Goal: Task Accomplishment & Management: Use online tool/utility

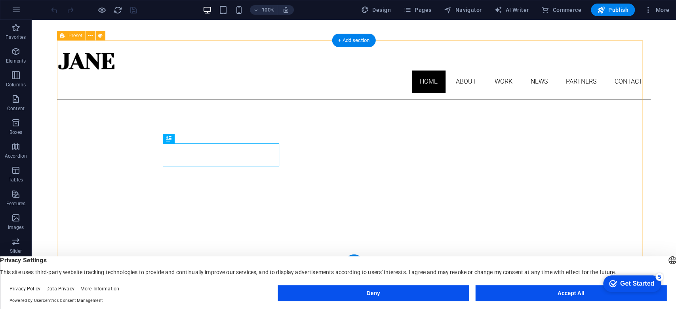
scroll to position [288, 0]
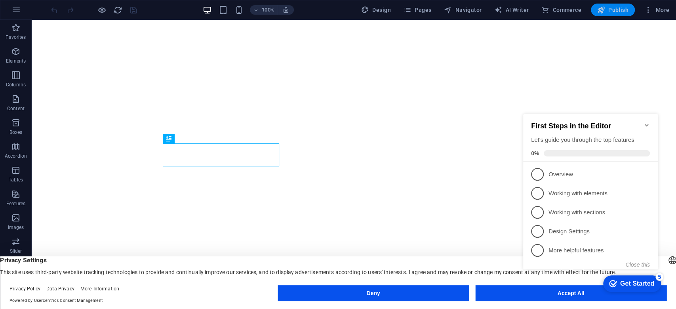
click at [605, 10] on icon "button" at bounding box center [602, 10] width 8 height 8
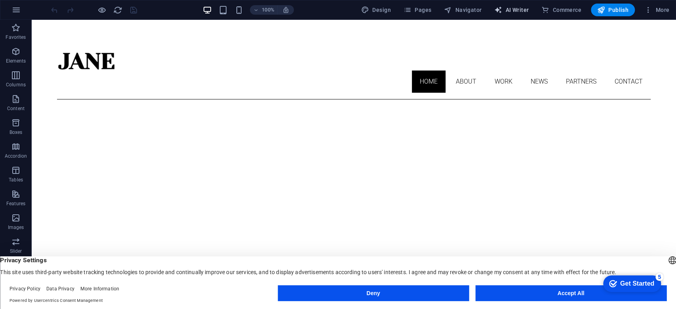
click at [519, 9] on span "AI Writer" at bounding box center [512, 10] width 34 height 8
select select "English"
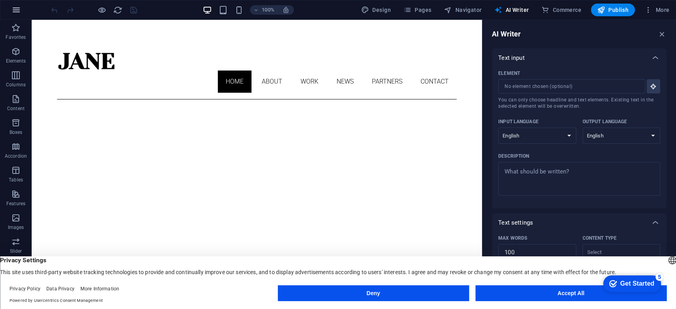
click at [17, 6] on icon "button" at bounding box center [16, 10] width 10 height 10
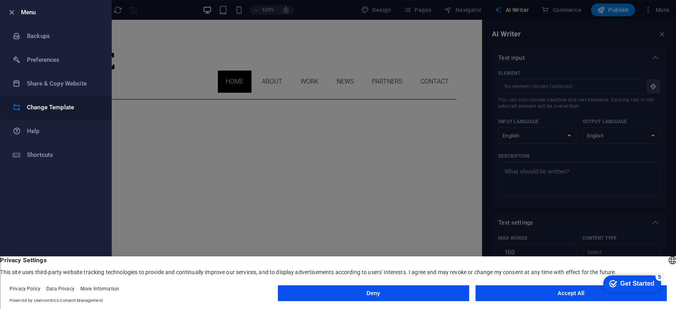
click at [65, 109] on h6 "Change Template" at bounding box center [63, 108] width 73 height 10
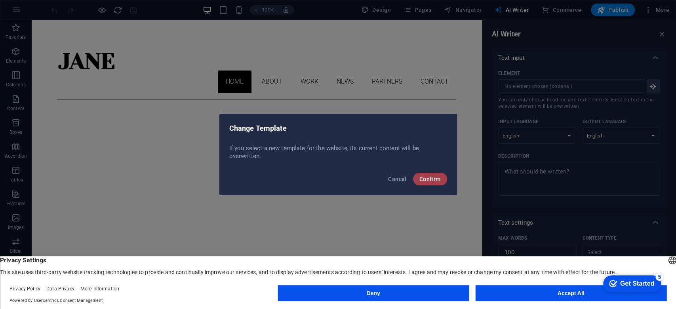
click at [437, 179] on span "Confirm" at bounding box center [430, 179] width 21 height 6
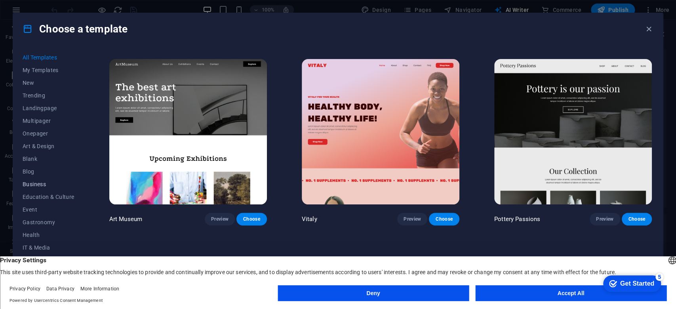
click at [44, 186] on span "Business" at bounding box center [49, 184] width 52 height 6
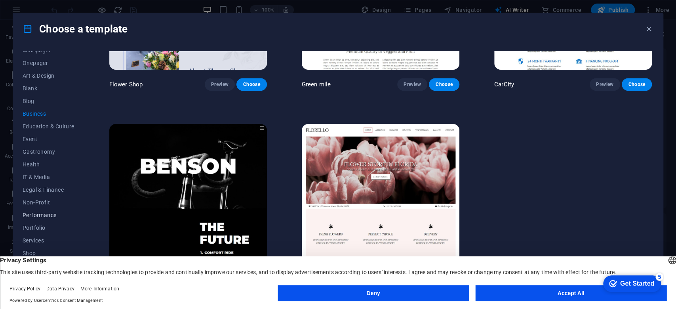
scroll to position [88, 0]
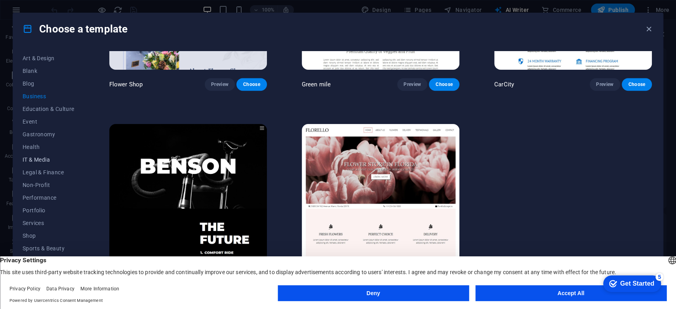
click at [46, 160] on span "IT & Media" at bounding box center [49, 160] width 52 height 6
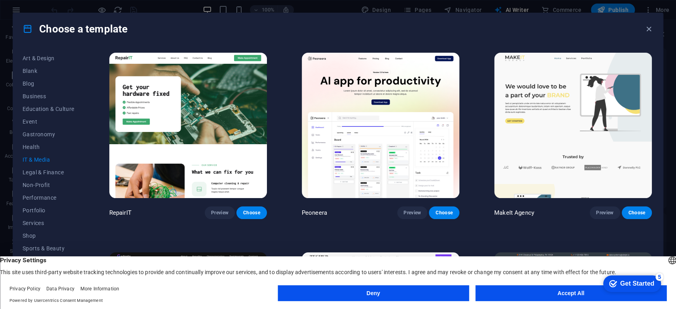
click at [206, 122] on img at bounding box center [188, 125] width 158 height 145
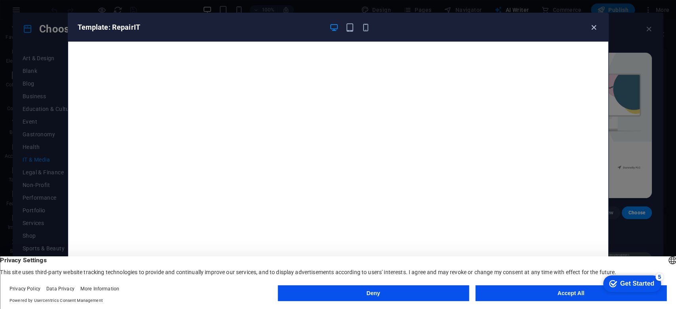
click at [590, 30] on icon "button" at bounding box center [594, 27] width 9 height 9
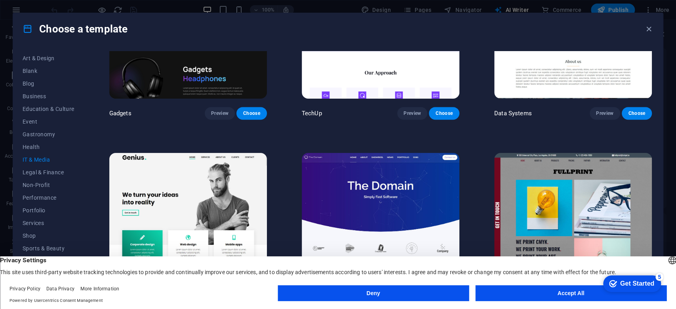
scroll to position [422, 0]
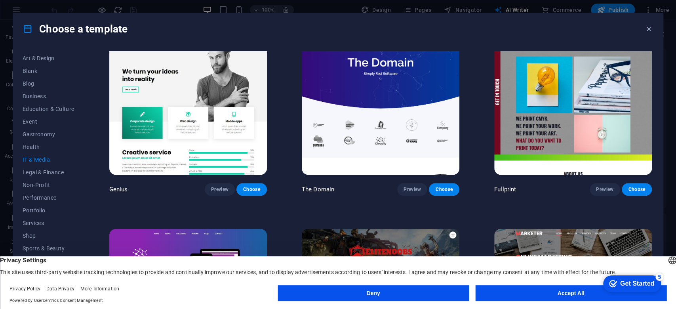
click at [180, 100] on img at bounding box center [188, 102] width 158 height 145
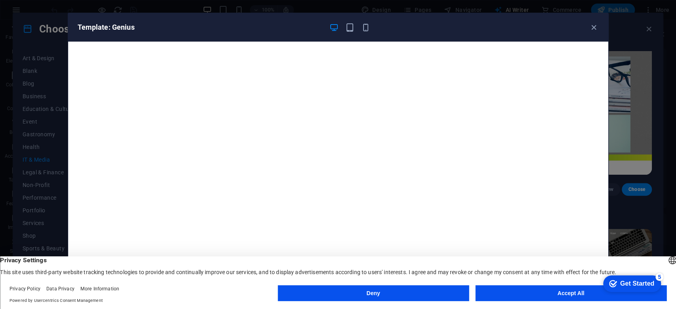
click at [554, 294] on button "Accept All" at bounding box center [570, 293] width 191 height 16
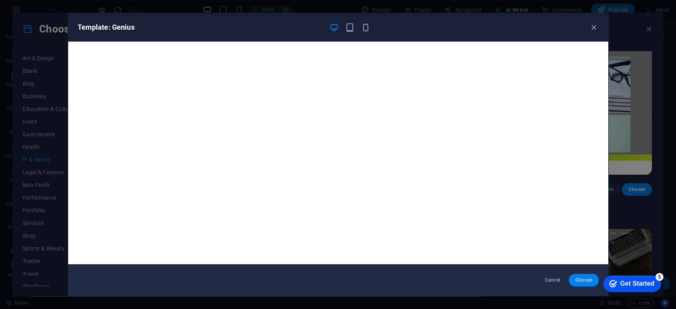
click at [582, 280] on span "Choose" at bounding box center [583, 280] width 17 height 6
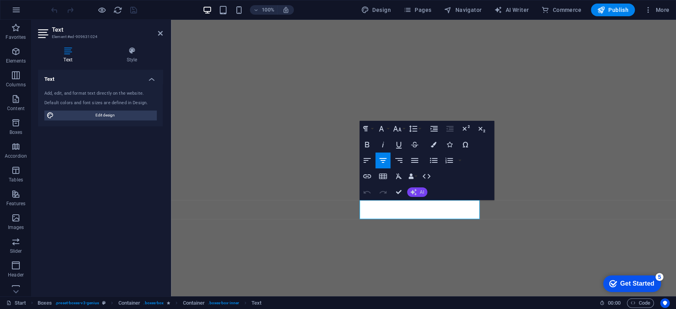
click at [419, 194] on button "AI" at bounding box center [417, 192] width 20 height 10
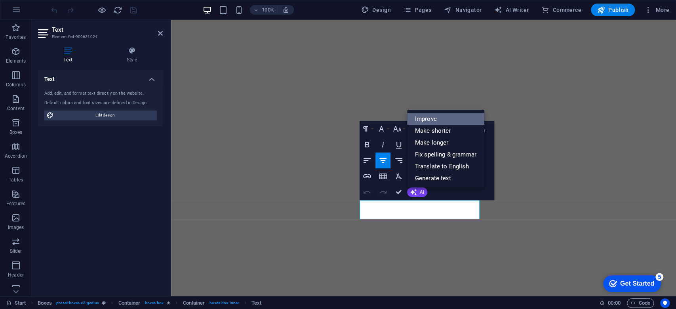
click at [432, 120] on link "Improve" at bounding box center [445, 119] width 77 height 12
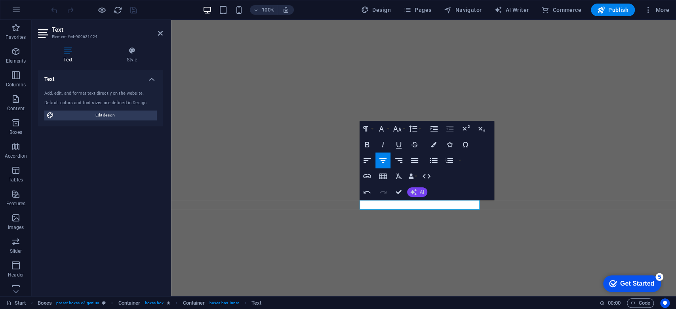
click at [420, 188] on button "AI" at bounding box center [417, 192] width 20 height 10
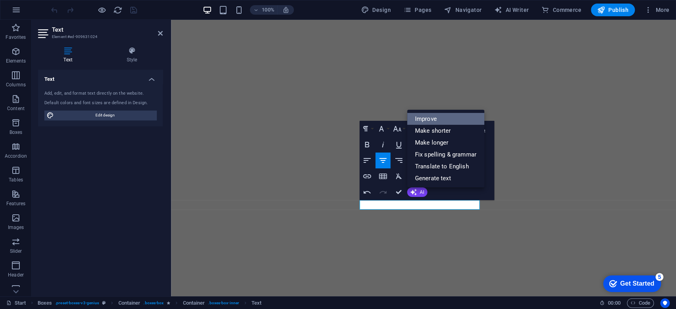
click at [437, 116] on link "Improve" at bounding box center [445, 119] width 77 height 12
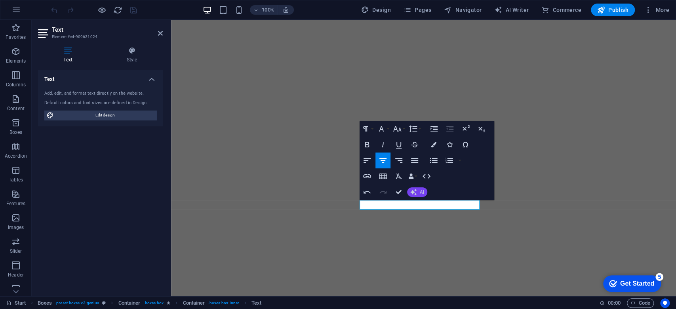
click at [418, 193] on button "AI" at bounding box center [417, 192] width 20 height 10
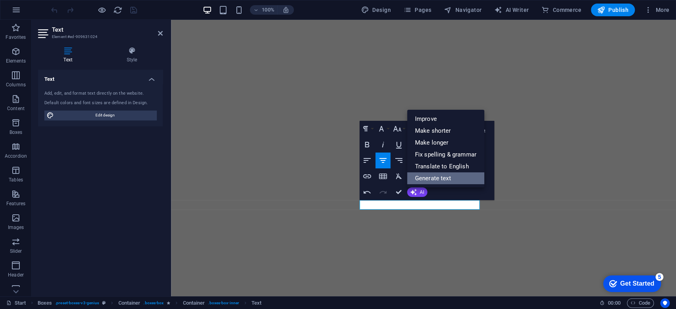
click at [455, 178] on link "Generate text" at bounding box center [445, 178] width 77 height 12
select select "English"
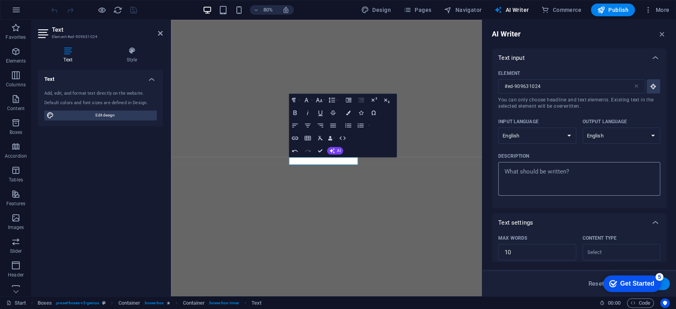
type textarea "x"
click at [575, 179] on textarea "Description x ​" at bounding box center [579, 179] width 154 height 26
paste textarea "https://www.thomasfiedler.ch/wp-admin/"
type textarea "https://www.thomasfiedler.ch/wp-admin/"
type textarea "x"
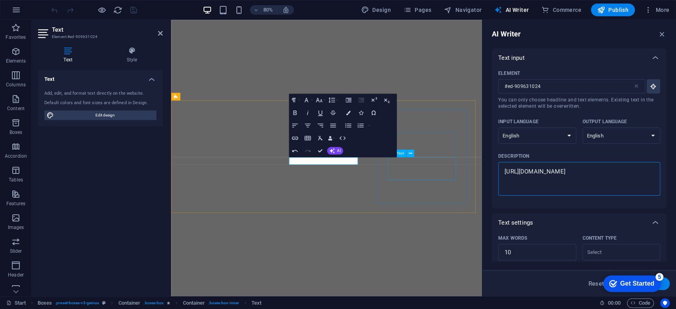
type textarea "https://www.thomasfiedler.ch/wp-admin/"
type textarea "x"
click at [610, 174] on textarea "https://www.thomasfiedler.ch/wp-admin/" at bounding box center [579, 179] width 154 height 26
type textarea "w"
type textarea "x"
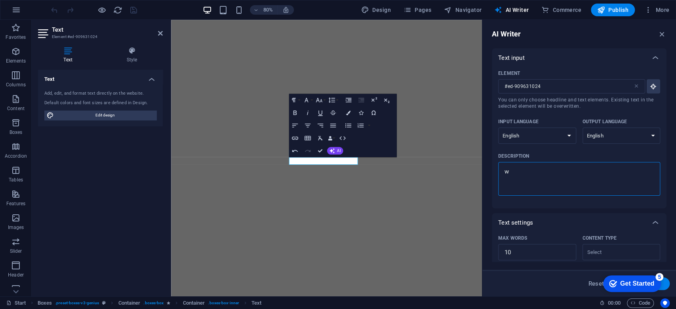
type textarea "we"
type textarea "x"
type textarea "web"
type textarea "x"
type textarea "webs"
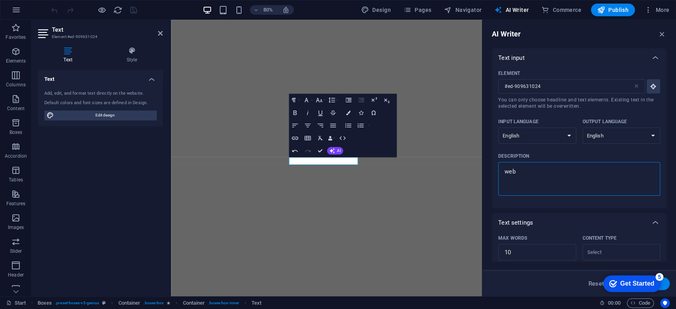
type textarea "x"
type textarea "web"
type textarea "x"
type textarea "webd"
type textarea "x"
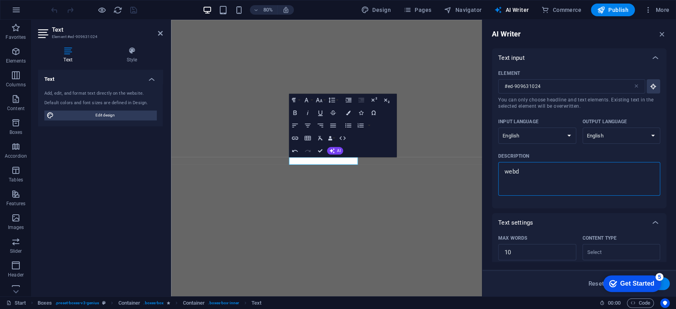
type textarea "webde"
type textarea "x"
type textarea "webdes"
type textarea "x"
type textarea "webdesi"
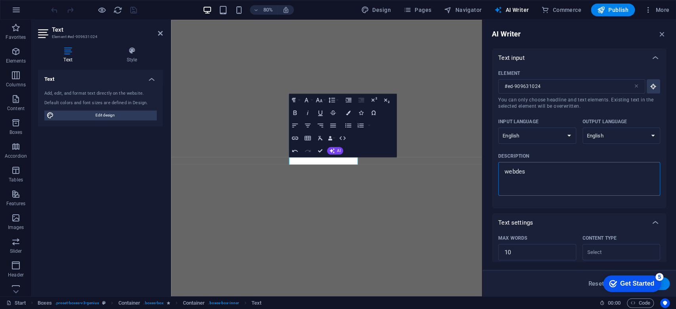
type textarea "x"
type textarea "webdesig"
type textarea "x"
type textarea "webdesign"
type textarea "x"
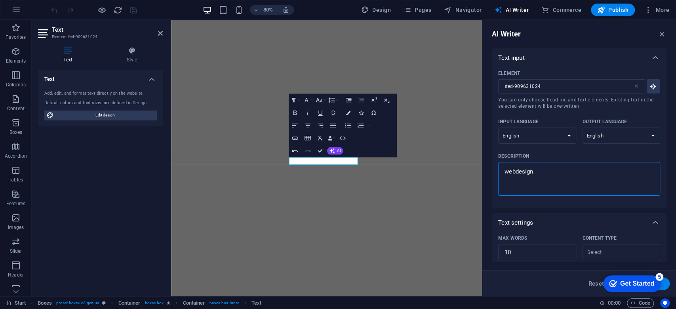
type textarea "webdesign"
type textarea "x"
type textarea "webdesign o"
type textarea "x"
type textarea "webdesign on"
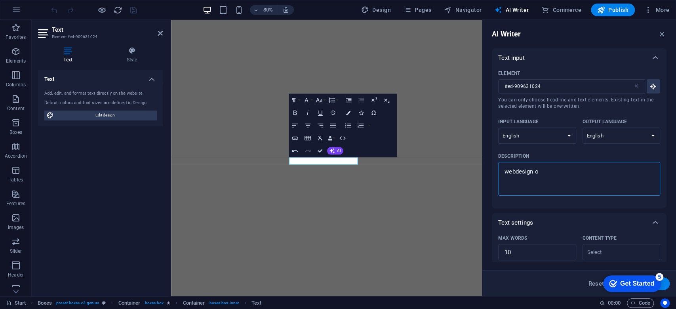
type textarea "x"
type textarea "webdesign on"
type textarea "x"
type textarea "webdesign on n"
type textarea "x"
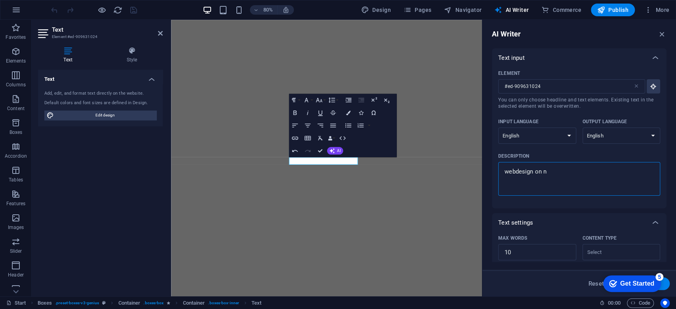
type textarea "webdesign on ne"
type textarea "x"
type textarea "webdesign on new"
type textarea "x"
type textarea "webdesign on new"
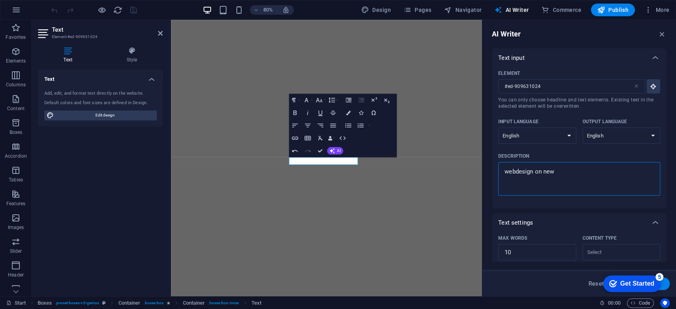
type textarea "x"
type textarea "webdesign on new l"
type textarea "x"
type textarea "webdesign on new le"
type textarea "x"
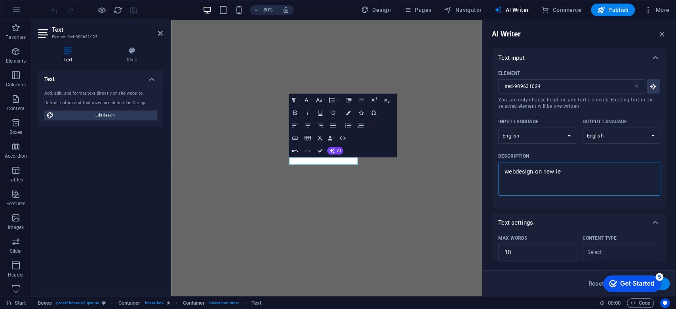
type textarea "webdesign on new lev"
type textarea "x"
type textarea "webdesign on new leve"
type textarea "x"
type textarea "webdesign on new level"
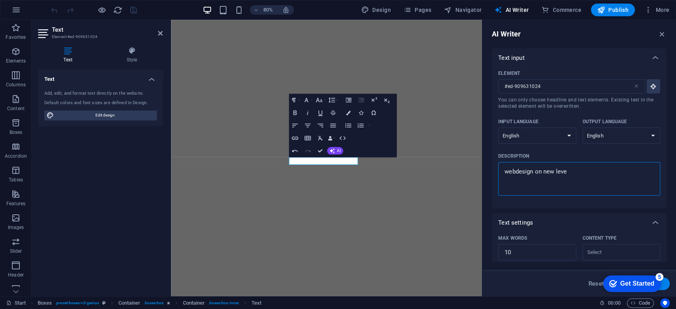
type textarea "x"
type textarea "webdesign on new level"
type textarea "x"
type textarea "webdesign on new level"
drag, startPoint x: 636, startPoint y: 279, endPoint x: 551, endPoint y: 275, distance: 84.9
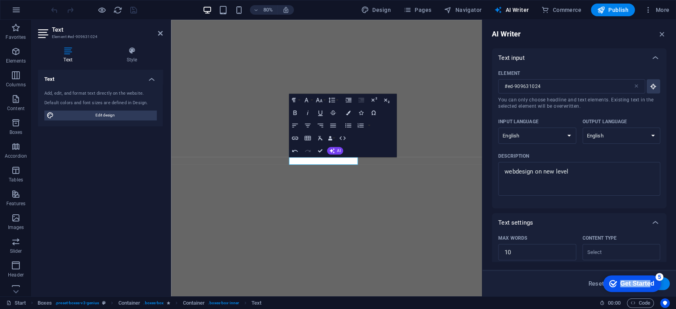
click at [598, 275] on html "checkmark Get Started 5 First Steps in the Editor Let's guide you through the t…" at bounding box center [631, 283] width 67 height 24
click at [668, 284] on button "Generate text" at bounding box center [642, 283] width 55 height 13
type textarea "x"
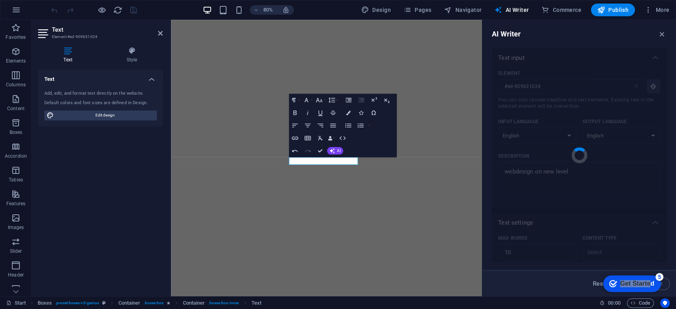
type textarea "x"
type textarea "Elevate your online presence with innovative web design."
type textarea "x"
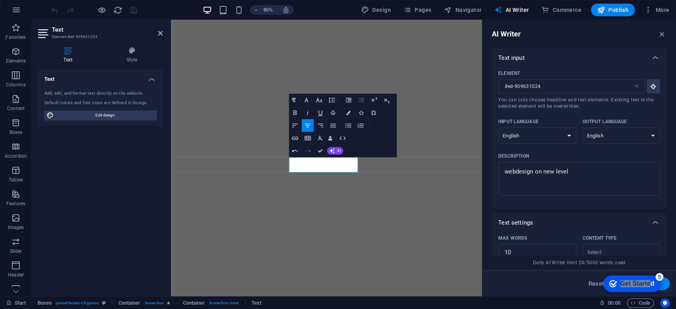
scroll to position [197, 0]
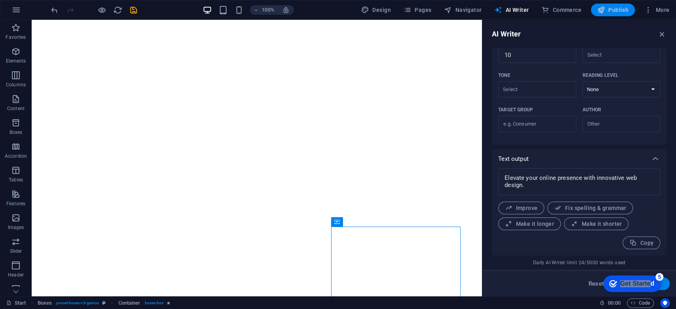
click at [613, 11] on span "Publish" at bounding box center [613, 10] width 31 height 8
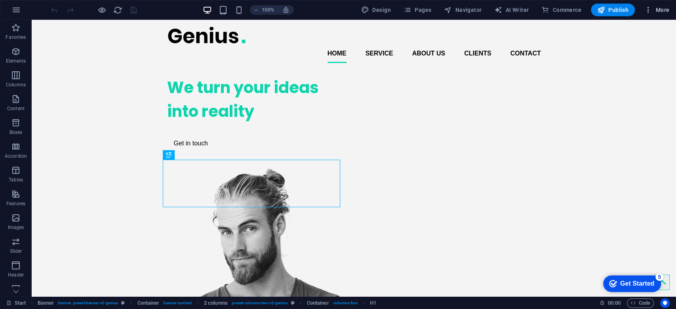
click at [663, 9] on span "More" at bounding box center [657, 10] width 25 height 8
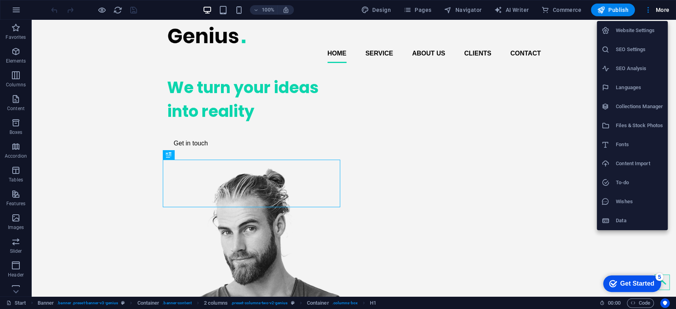
click at [640, 32] on h6 "Website Settings" at bounding box center [639, 31] width 47 height 10
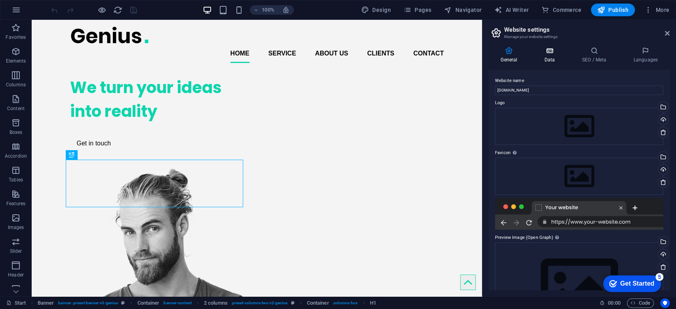
click at [551, 58] on h4 "Data" at bounding box center [552, 55] width 38 height 17
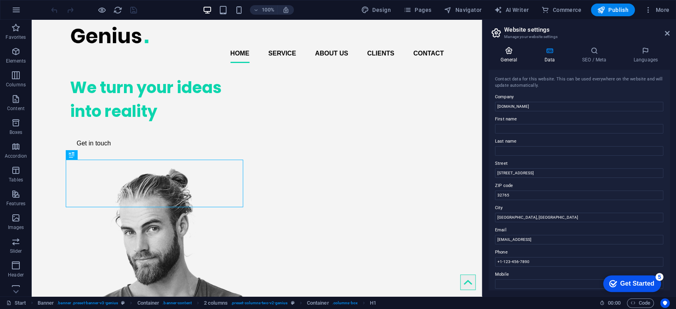
click at [511, 55] on h4 "General" at bounding box center [511, 55] width 44 height 17
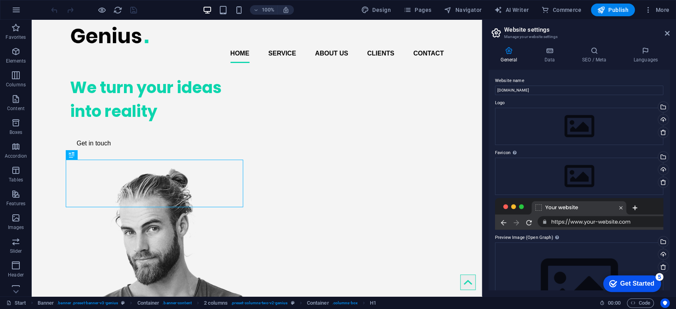
scroll to position [50, 0]
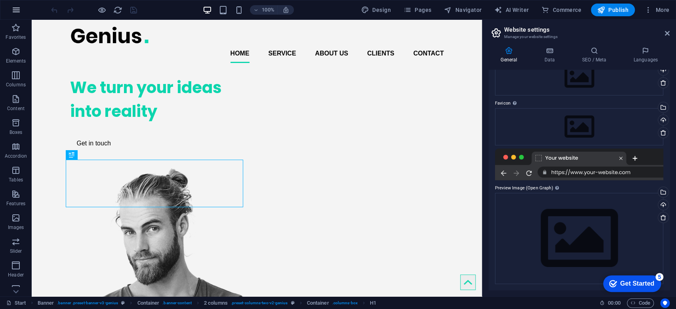
click at [15, 8] on icon "button" at bounding box center [16, 10] width 10 height 10
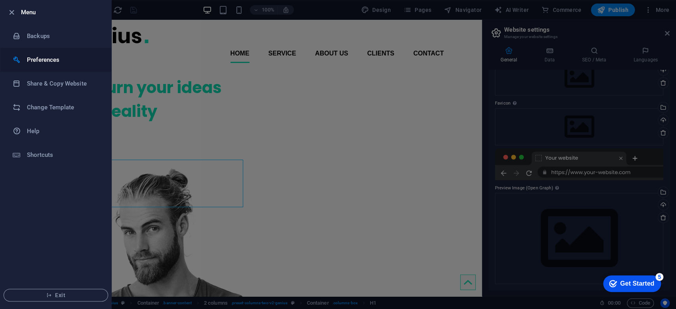
click at [57, 59] on h6 "Preferences" at bounding box center [63, 60] width 73 height 10
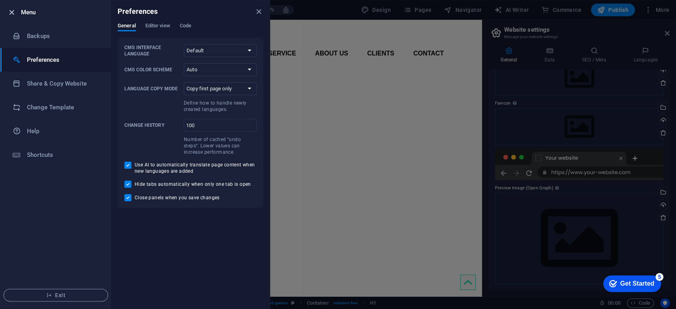
click at [13, 11] on icon "button" at bounding box center [11, 12] width 9 height 9
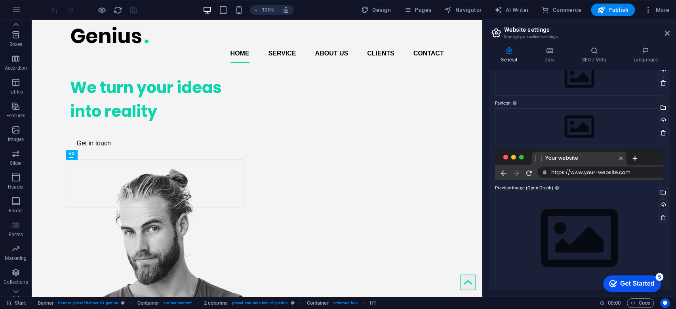
scroll to position [104, 0]
click at [649, 9] on icon "button" at bounding box center [649, 10] width 8 height 8
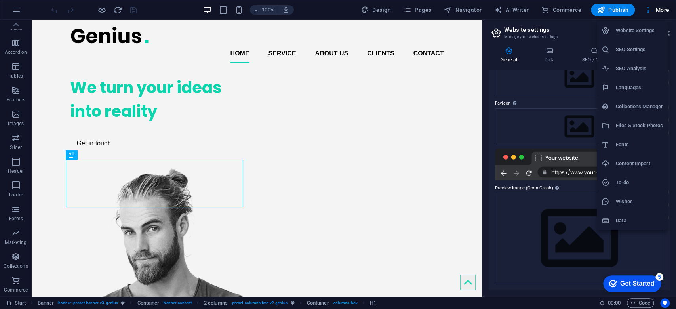
click at [636, 164] on h6 "Content Import" at bounding box center [639, 164] width 47 height 10
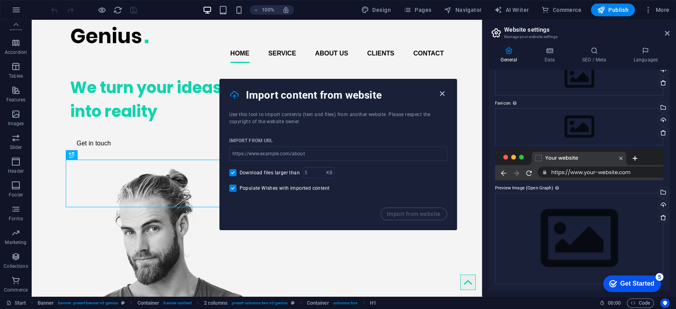
click at [442, 92] on icon "button" at bounding box center [442, 93] width 9 height 9
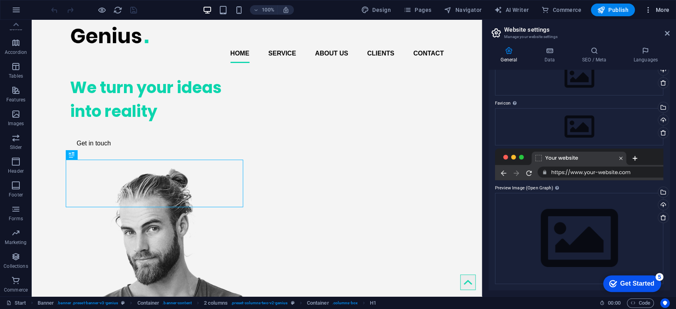
click at [664, 10] on span "More" at bounding box center [657, 10] width 25 height 8
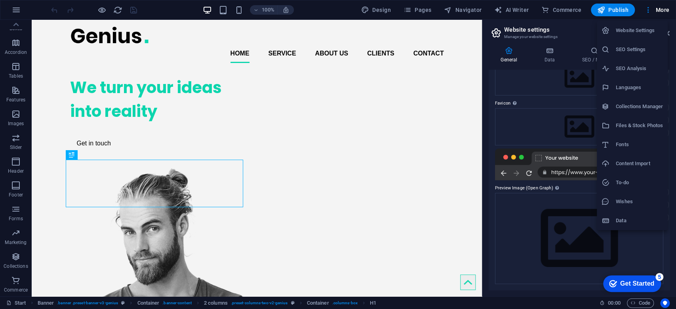
click at [629, 50] on h6 "SEO Settings" at bounding box center [639, 50] width 47 height 10
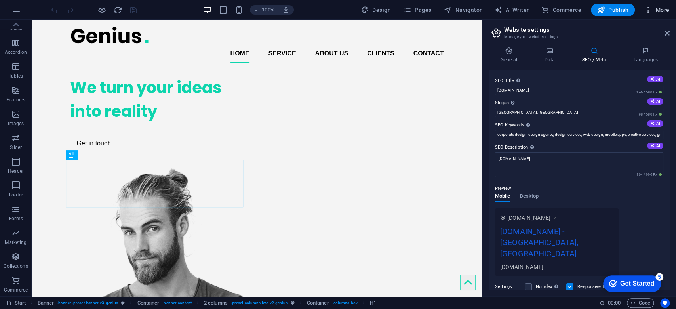
click at [663, 9] on span "More" at bounding box center [657, 10] width 25 height 8
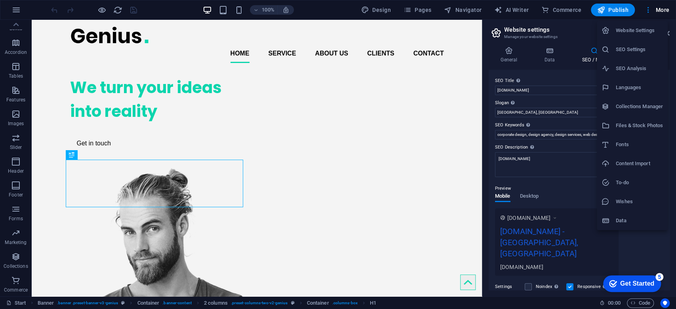
click at [630, 31] on h6 "Website Settings" at bounding box center [639, 31] width 47 height 10
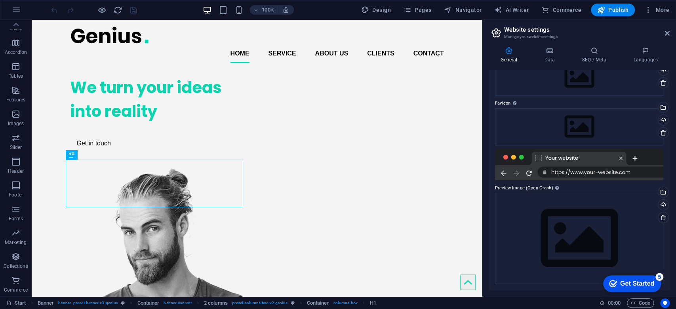
scroll to position [0, 0]
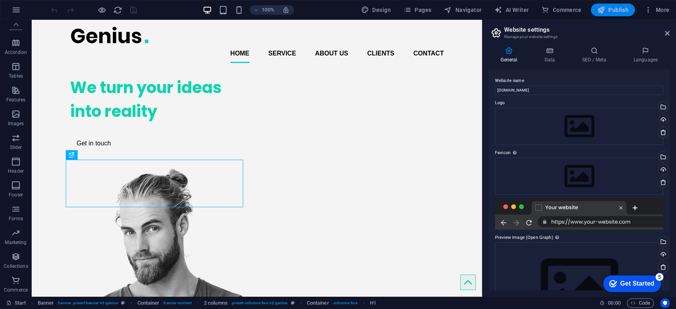
click at [621, 9] on span "Publish" at bounding box center [613, 10] width 31 height 8
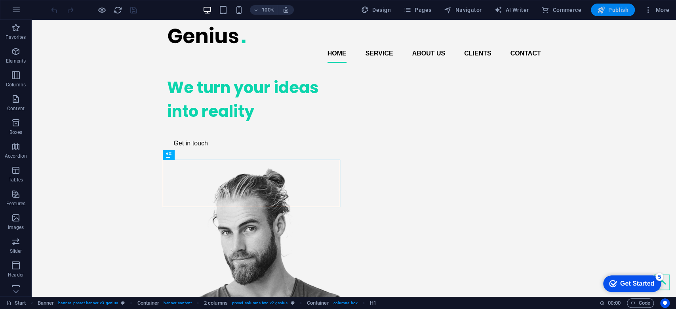
click at [622, 12] on span "Publish" at bounding box center [613, 10] width 31 height 8
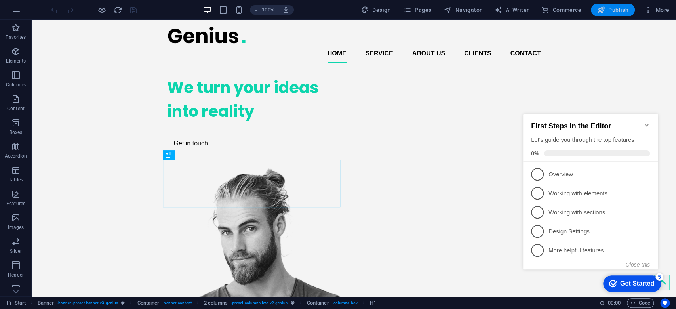
click at [609, 8] on span "Publish" at bounding box center [613, 10] width 31 height 8
drag, startPoint x: 613, startPoint y: 6, endPoint x: 537, endPoint y: 38, distance: 82.0
click at [612, 6] on span "Publish" at bounding box center [613, 10] width 31 height 8
click at [428, 9] on span "Pages" at bounding box center [418, 10] width 28 height 8
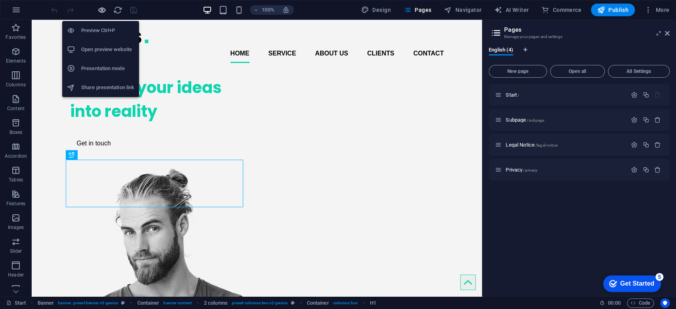
click at [101, 11] on icon "button" at bounding box center [101, 10] width 9 height 9
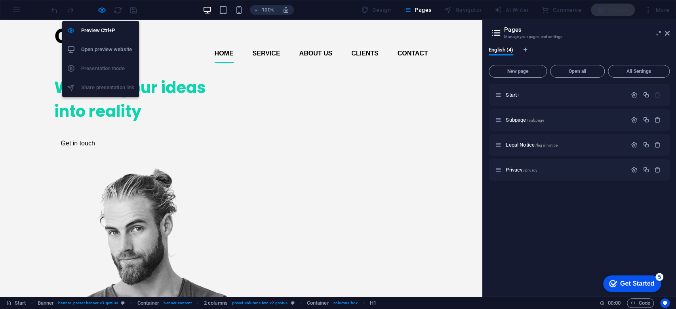
click at [107, 52] on h6 "Open preview website" at bounding box center [107, 50] width 53 height 10
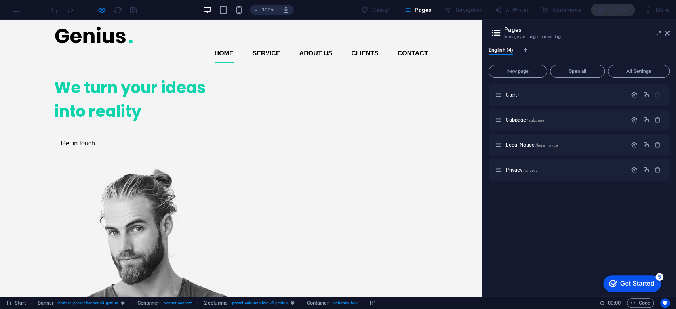
click at [17, 7] on div "100% Design Pages Navigator AI Writer Commerce Publish More" at bounding box center [338, 9] width 676 height 19
click at [16, 10] on div "100% Design Pages Navigator AI Writer Commerce Publish More" at bounding box center [338, 9] width 676 height 19
click at [128, 123] on h1 "We turn your ideas into reality" at bounding box center [143, 100] width 178 height 48
click at [134, 44] on ul "Home Service About us Clients Contact" at bounding box center [241, 53] width 374 height 19
drag, startPoint x: 667, startPoint y: 34, endPoint x: 665, endPoint y: 14, distance: 19.5
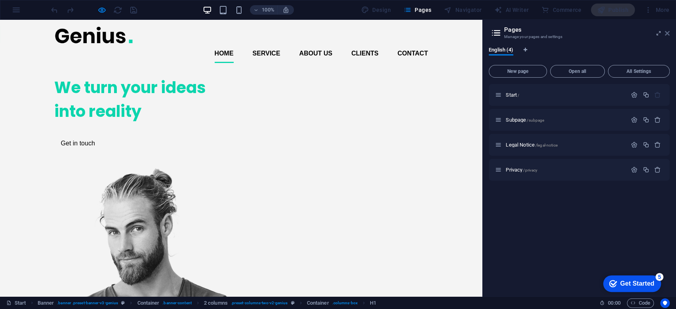
click at [667, 34] on icon at bounding box center [667, 33] width 5 height 6
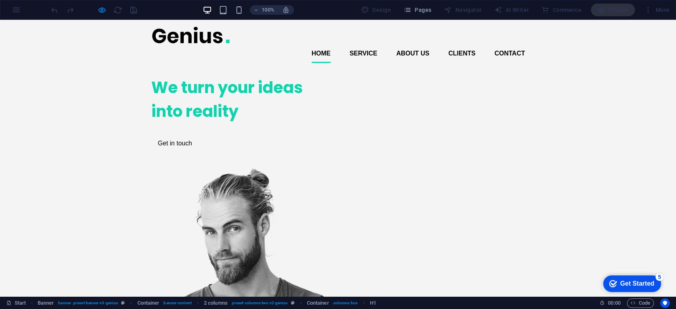
click at [163, 45] on header "Home Service About us Clients Contact" at bounding box center [338, 45] width 387 height 50
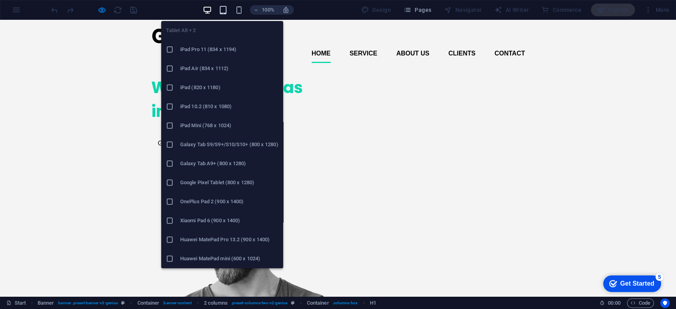
click at [227, 11] on icon "button" at bounding box center [222, 10] width 9 height 9
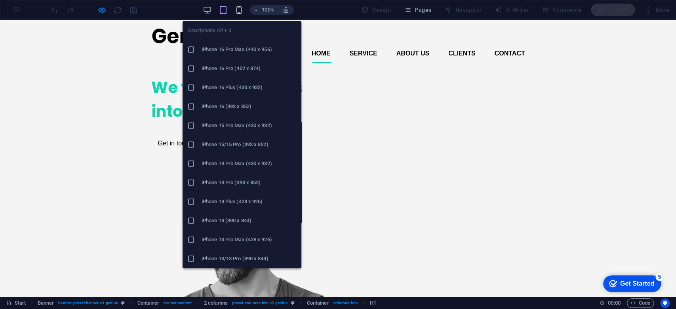
click at [242, 11] on icon "button" at bounding box center [238, 10] width 9 height 9
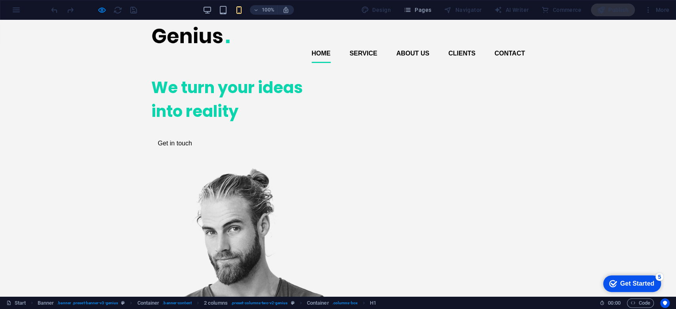
click at [638, 278] on div "checkmark Get Started 5" at bounding box center [632, 283] width 58 height 17
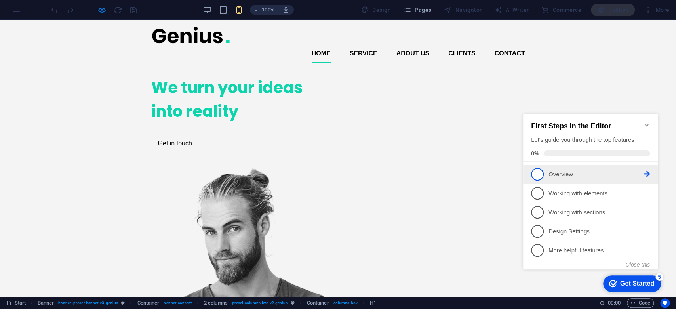
click at [557, 171] on p "Overview - incomplete" at bounding box center [596, 174] width 95 height 8
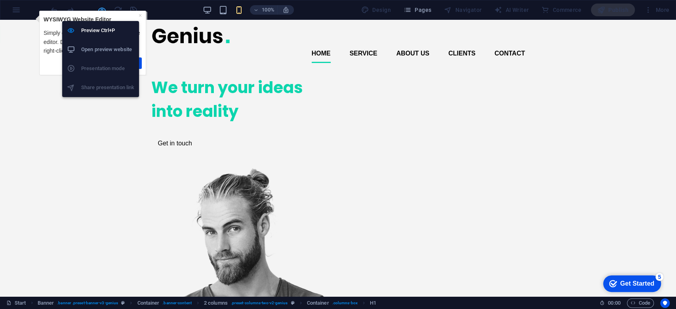
click at [101, 7] on icon "button" at bounding box center [101, 10] width 9 height 9
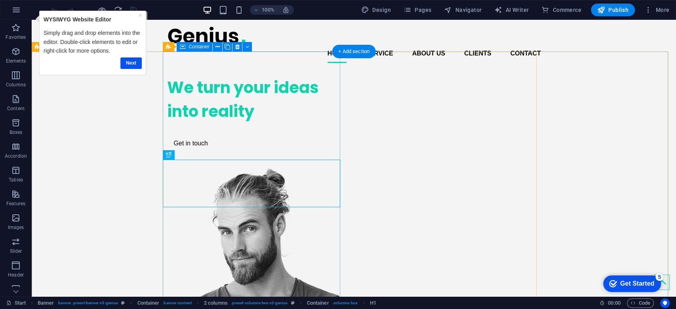
click at [191, 117] on div "We turn your ideas into reality Get in touch" at bounding box center [256, 113] width 178 height 89
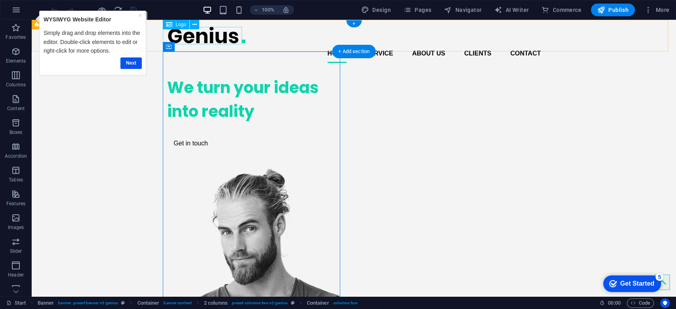
click at [202, 38] on div at bounding box center [354, 35] width 374 height 18
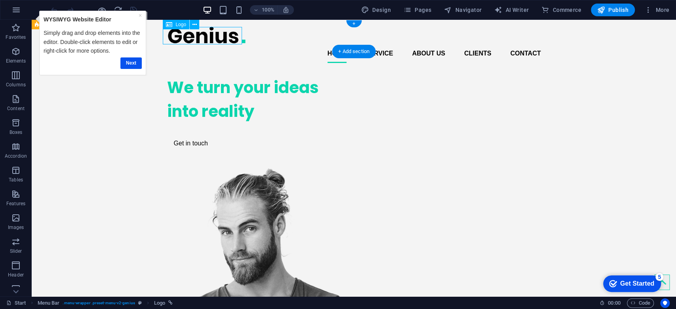
click at [227, 37] on div at bounding box center [354, 35] width 374 height 18
click at [230, 37] on div at bounding box center [354, 35] width 374 height 18
select select "px"
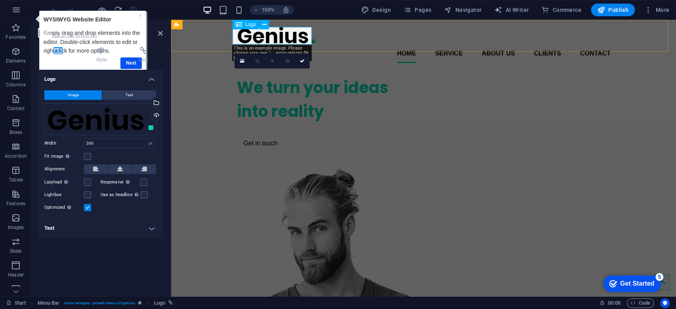
click at [293, 34] on div at bounding box center [424, 35] width 374 height 18
click at [304, 37] on div at bounding box center [424, 35] width 374 height 18
click at [109, 123] on div "Drag files here, click to choose files or select files from Files or our free s…" at bounding box center [100, 119] width 112 height 32
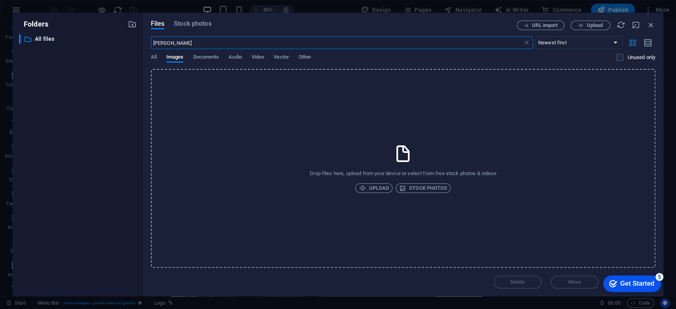
type input "Thomas Fiedler"
click at [155, 59] on span "All" at bounding box center [154, 57] width 6 height 11
click at [651, 24] on icon "button" at bounding box center [651, 25] width 9 height 9
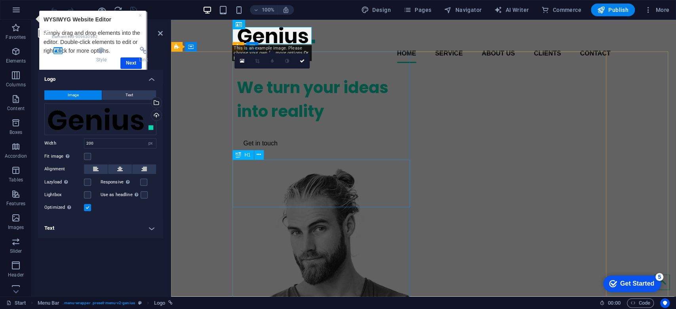
click at [319, 123] on div "We turn your ideas into reality" at bounding box center [326, 100] width 178 height 48
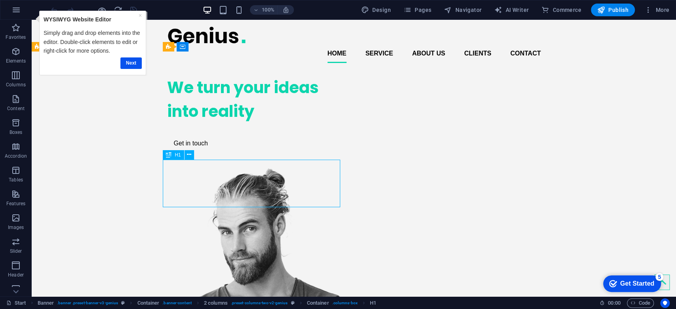
click at [331, 123] on div "We turn your ideas into reality" at bounding box center [256, 100] width 178 height 48
click at [253, 123] on div "We turn your ideas into reality" at bounding box center [256, 100] width 178 height 48
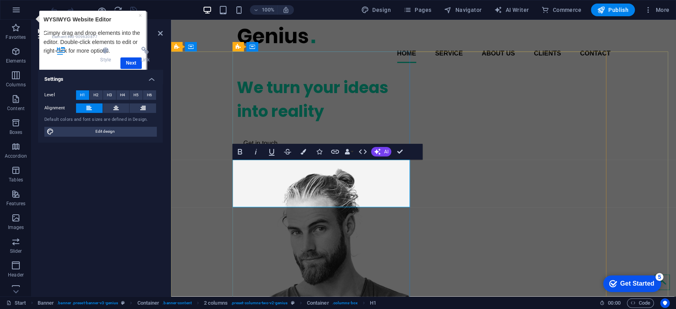
click at [326, 123] on h1 "We turn your ideas into reality" at bounding box center [326, 100] width 178 height 48
click at [287, 152] on div "Get in touch" at bounding box center [326, 143] width 178 height 17
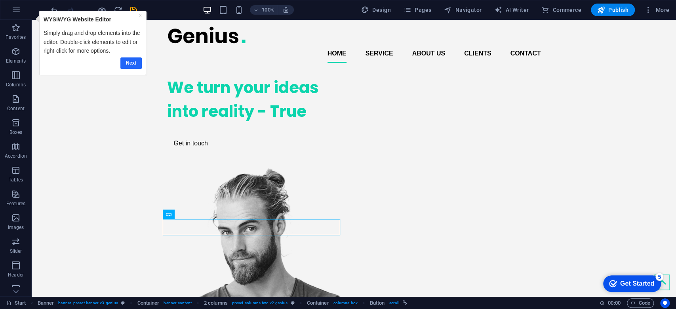
click at [126, 62] on link "Next" at bounding box center [130, 62] width 21 height 11
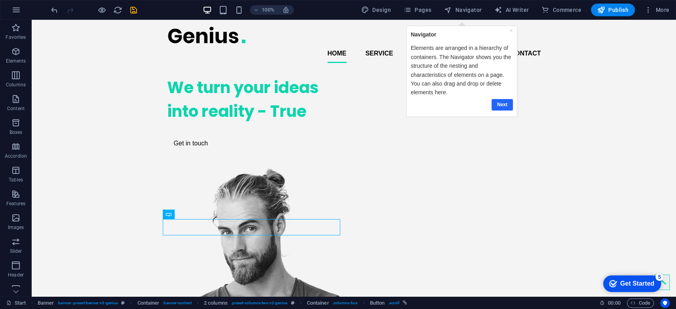
click at [501, 103] on link "Next" at bounding box center [501, 104] width 21 height 11
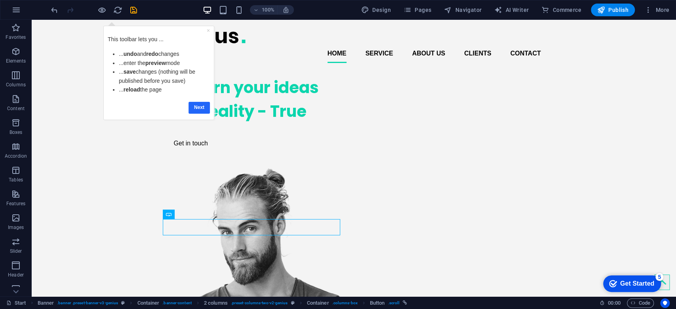
click at [194, 105] on link "Next" at bounding box center [198, 106] width 21 height 11
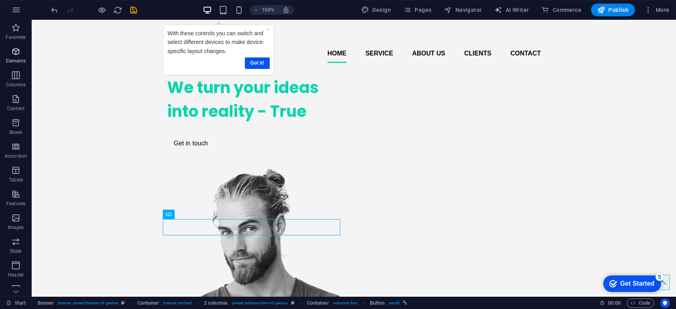
click at [17, 56] on icon "button" at bounding box center [16, 52] width 10 height 10
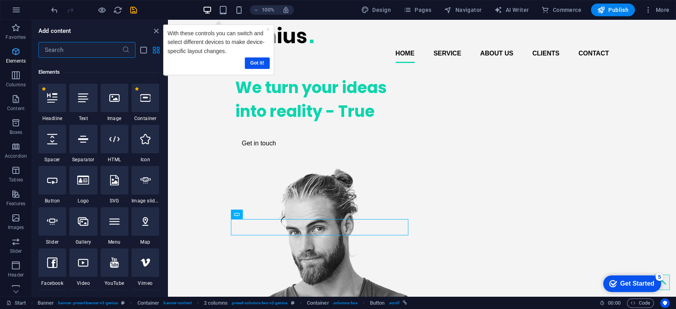
scroll to position [84, 0]
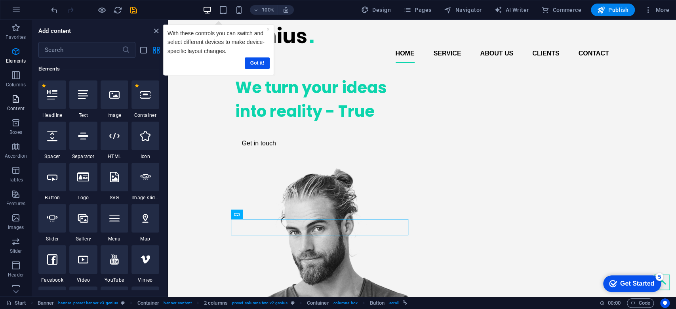
click at [20, 99] on icon "button" at bounding box center [16, 99] width 10 height 10
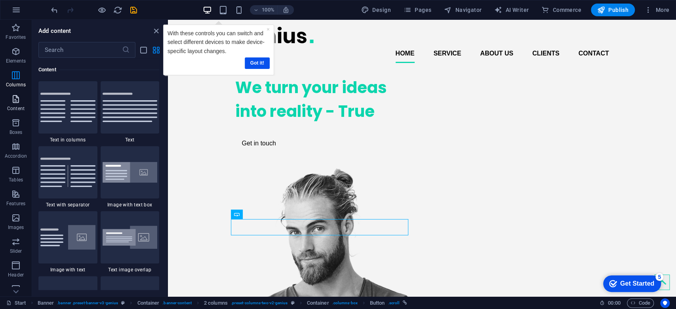
scroll to position [1386, 0]
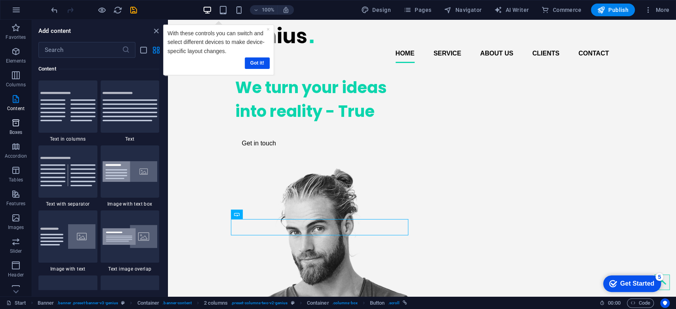
click at [22, 128] on span "Boxes" at bounding box center [16, 127] width 32 height 19
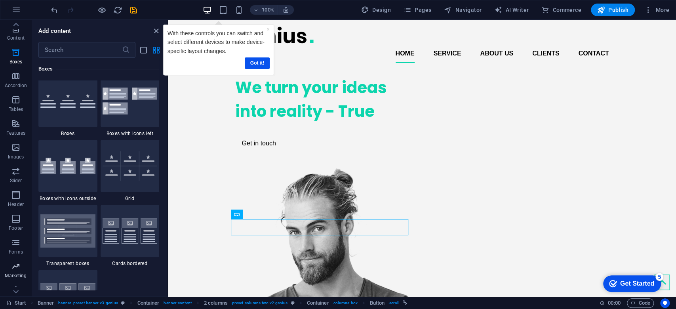
scroll to position [104, 0]
click at [653, 11] on icon "button" at bounding box center [649, 10] width 8 height 8
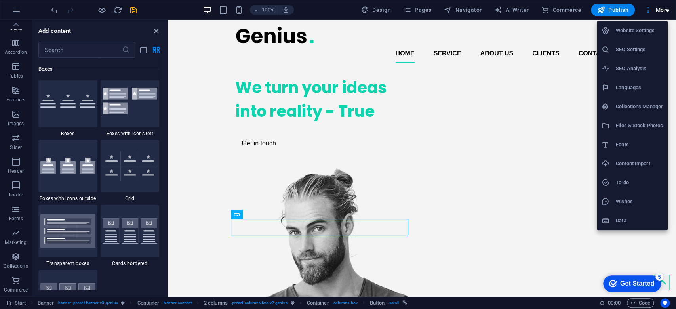
click at [632, 34] on h6 "Website Settings" at bounding box center [639, 31] width 47 height 10
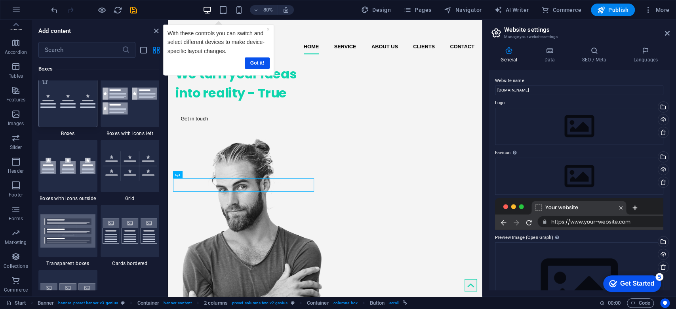
click at [77, 106] on img at bounding box center [67, 101] width 55 height 14
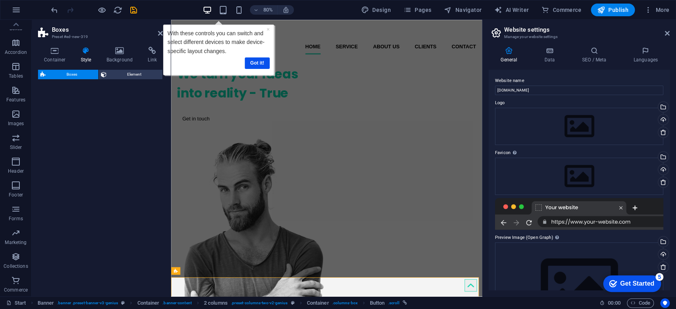
select select "rem"
select select "preset-boxes-v3-default"
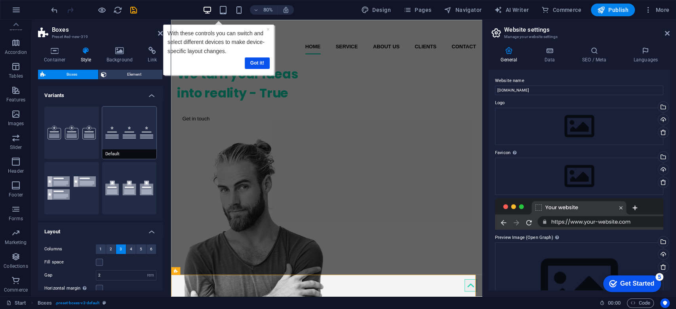
click at [136, 117] on button "Default" at bounding box center [129, 133] width 55 height 52
click at [71, 182] on button "Icons left" at bounding box center [71, 188] width 55 height 52
click at [61, 138] on button "Border" at bounding box center [71, 133] width 55 height 52
type input "2"
click at [59, 59] on h4 "Container" at bounding box center [56, 55] width 37 height 17
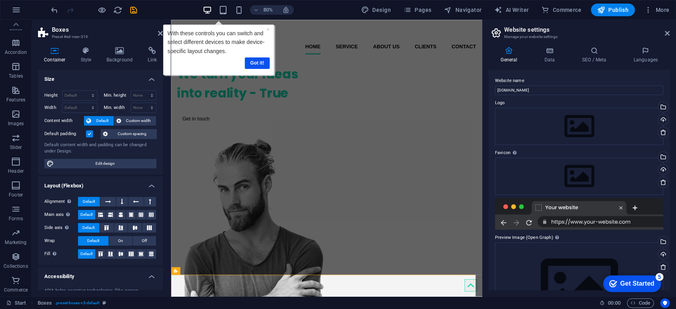
scroll to position [86, 0]
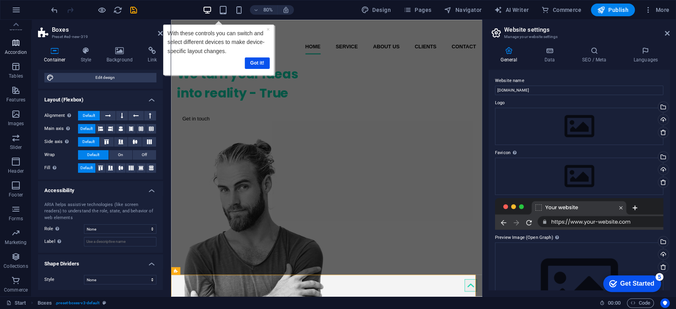
click at [22, 44] on span "Accordion" at bounding box center [16, 47] width 32 height 19
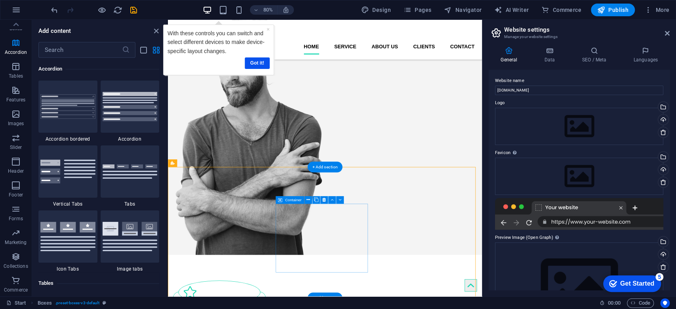
scroll to position [32, 0]
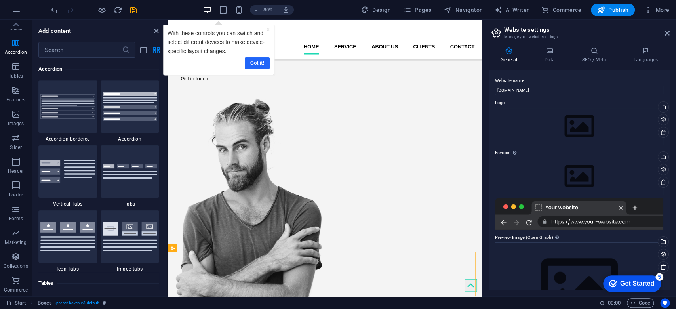
click at [257, 64] on link "Got it!" at bounding box center [256, 62] width 25 height 11
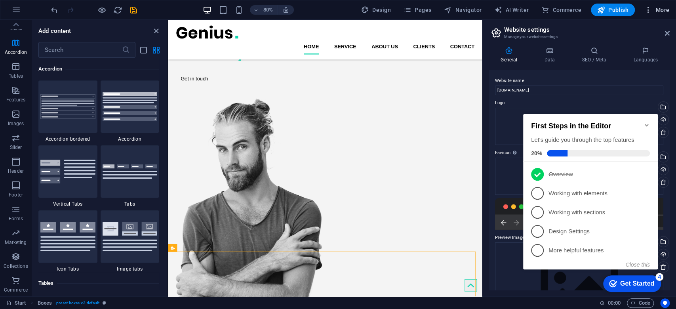
click at [649, 11] on icon "button" at bounding box center [649, 10] width 8 height 8
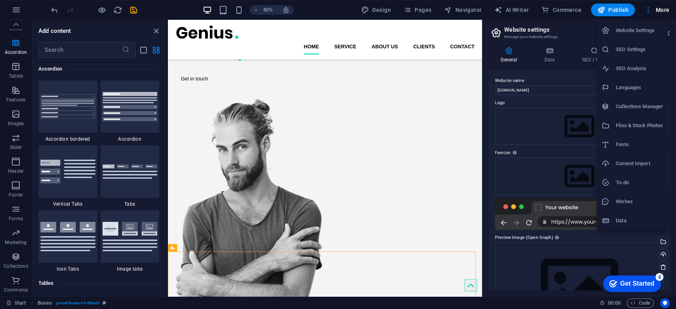
click at [630, 86] on h6 "Languages" at bounding box center [639, 88] width 47 height 10
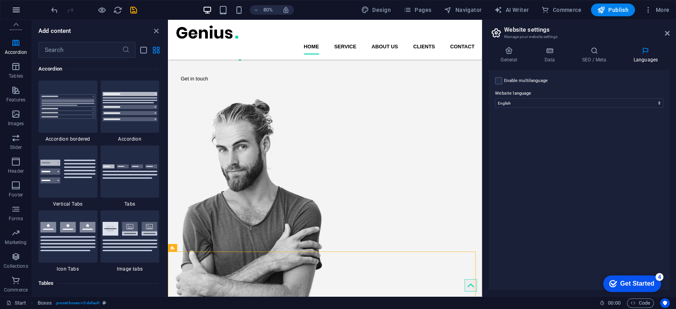
click at [18, 7] on icon "button" at bounding box center [16, 10] width 10 height 10
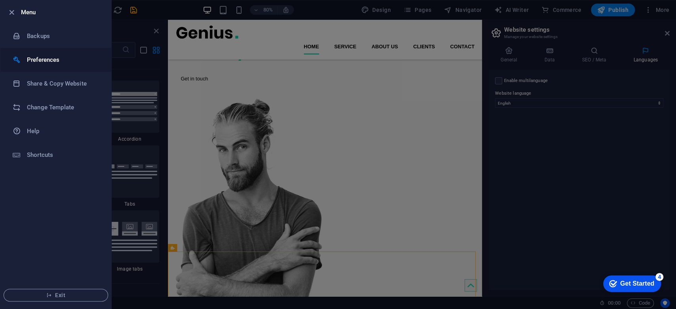
click at [55, 59] on h6 "Preferences" at bounding box center [63, 60] width 73 height 10
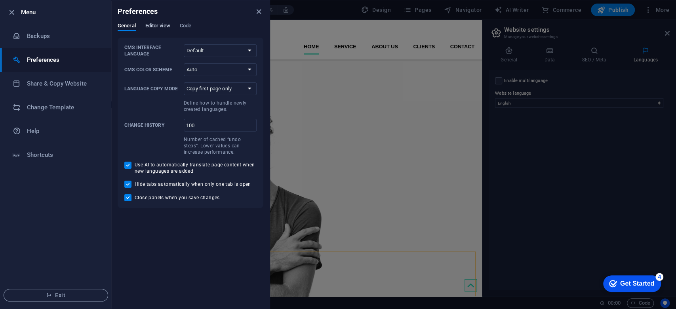
click at [166, 24] on span "Editor view" at bounding box center [157, 26] width 25 height 11
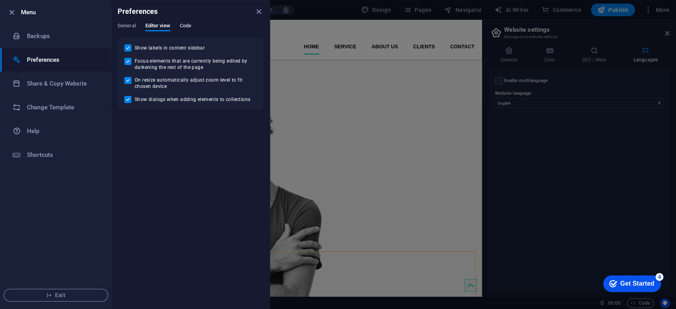
click at [187, 25] on span "Code" at bounding box center [185, 26] width 11 height 11
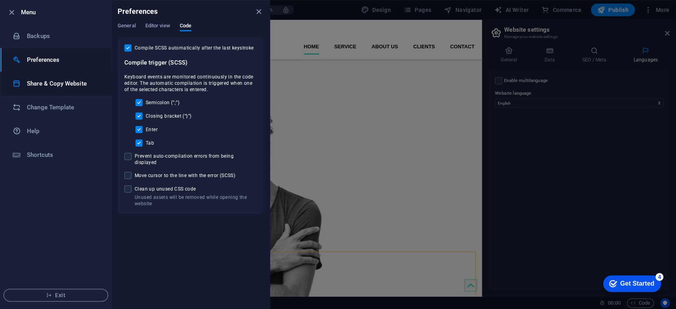
click at [51, 86] on h6 "Share & Copy Website" at bounding box center [63, 84] width 73 height 10
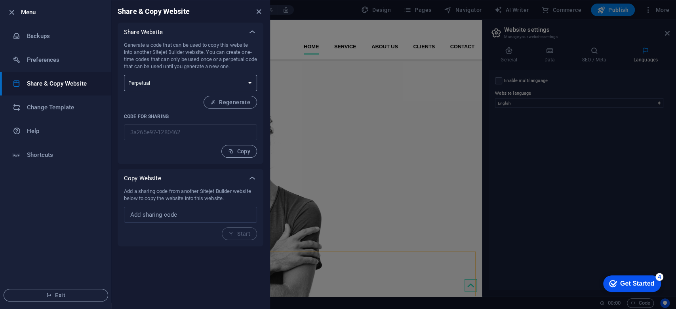
click at [210, 90] on select "One-time Perpetual" at bounding box center [190, 83] width 133 height 16
click at [124, 82] on select "One-time Perpetual" at bounding box center [190, 83] width 133 height 16
click at [43, 54] on li "Preferences" at bounding box center [55, 60] width 111 height 24
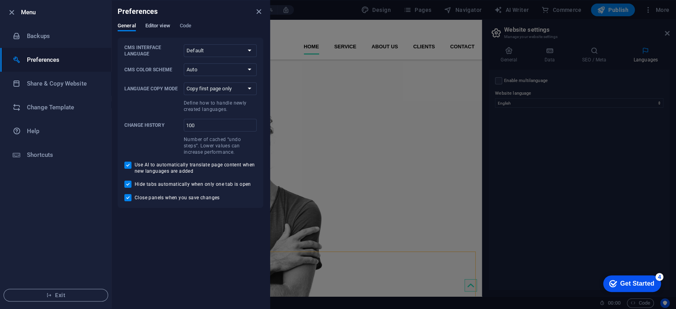
click at [162, 25] on span "Editor view" at bounding box center [157, 26] width 25 height 11
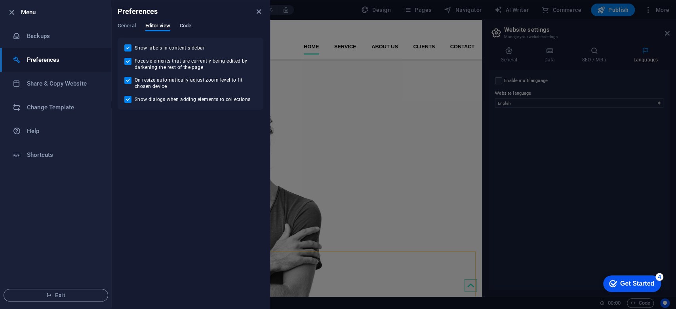
click at [190, 26] on span "Code" at bounding box center [185, 26] width 11 height 11
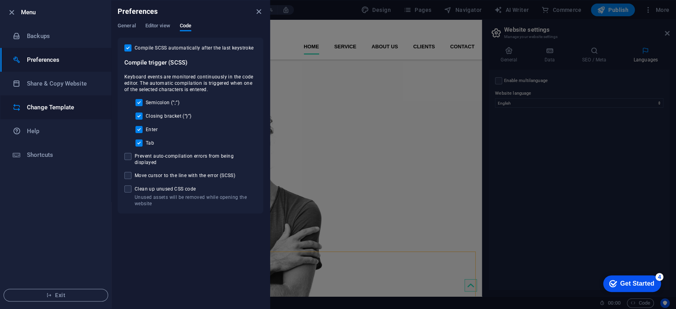
click at [35, 108] on h6 "Change Template" at bounding box center [63, 108] width 73 height 10
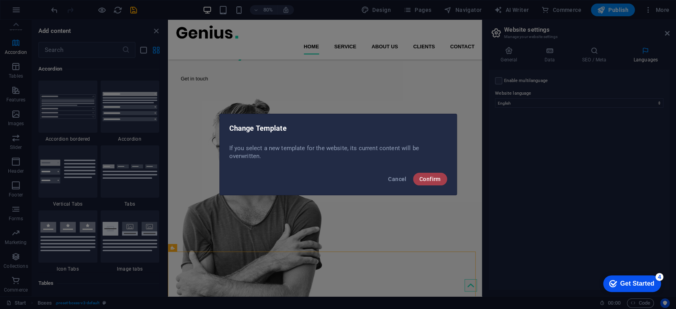
click at [426, 178] on span "Confirm" at bounding box center [430, 179] width 21 height 6
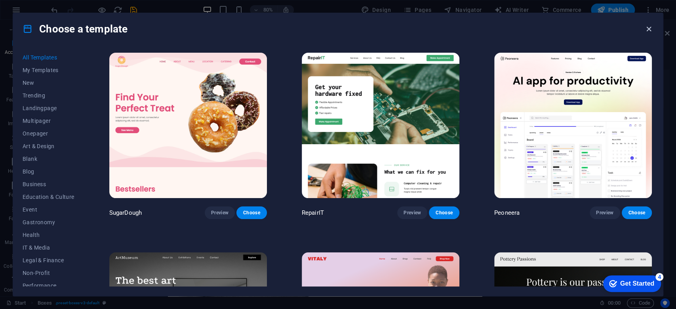
click at [649, 25] on icon "button" at bounding box center [649, 29] width 9 height 9
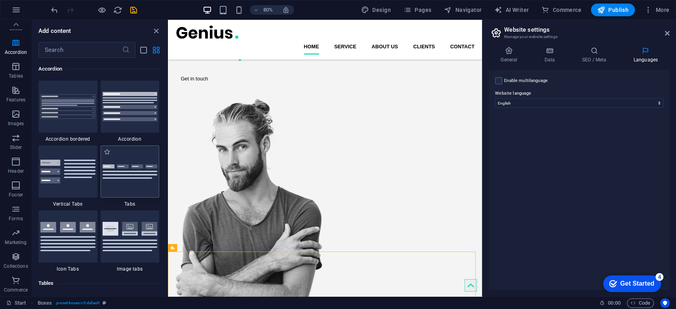
click at [136, 187] on div at bounding box center [130, 171] width 59 height 52
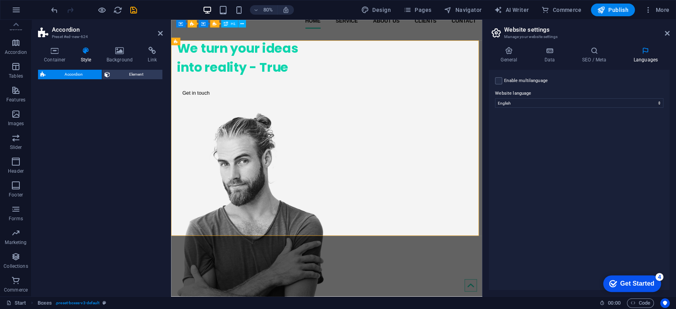
select select "rem"
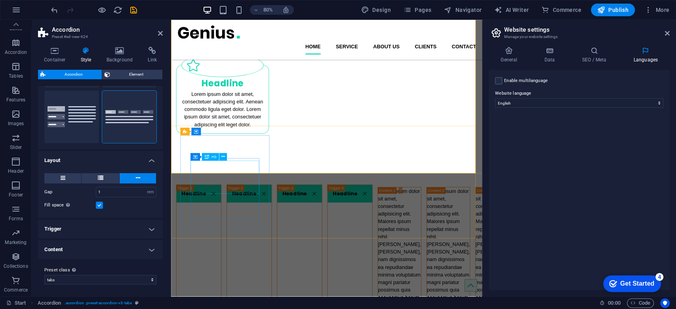
scroll to position [548, 0]
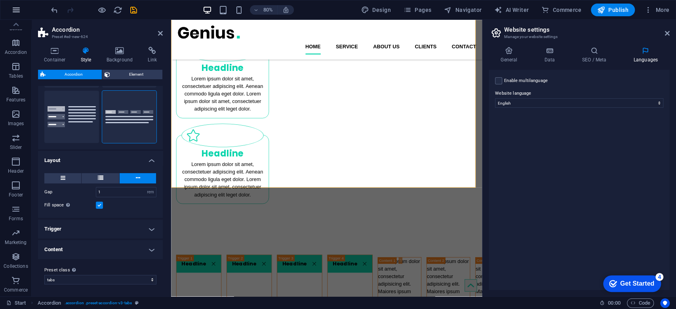
click at [21, 9] on button "button" at bounding box center [16, 9] width 19 height 19
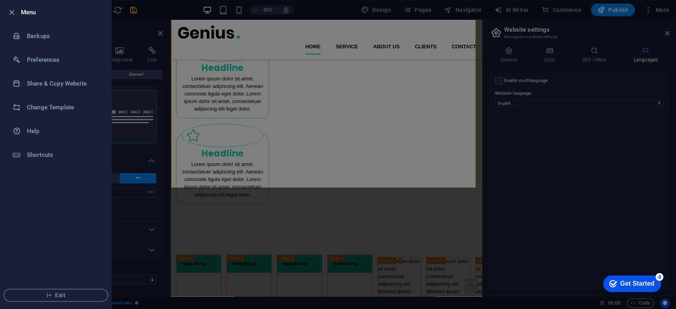
click at [159, 10] on div at bounding box center [338, 154] width 676 height 309
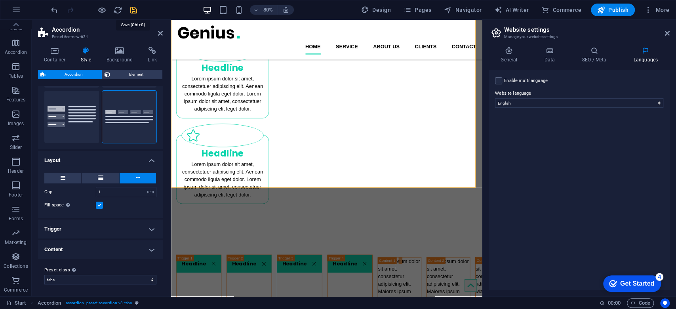
click at [135, 8] on icon "save" at bounding box center [133, 10] width 9 height 9
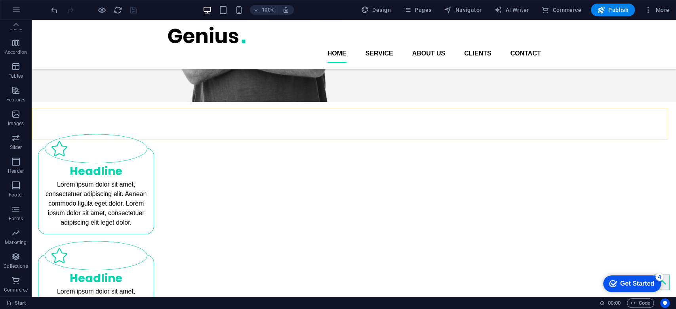
scroll to position [244, 0]
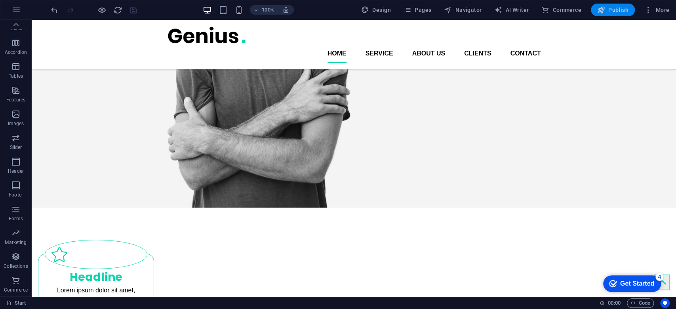
click at [598, 6] on button "Publish" at bounding box center [613, 10] width 44 height 13
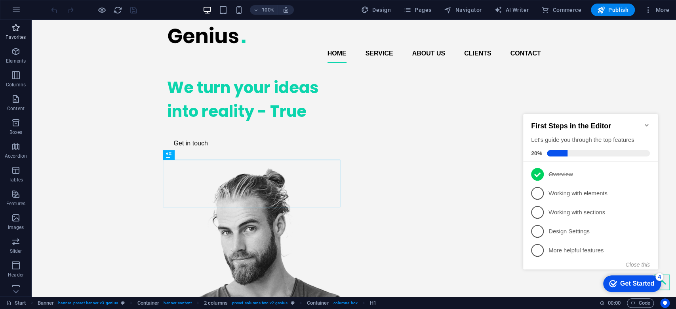
click at [20, 30] on icon "button" at bounding box center [16, 28] width 10 height 10
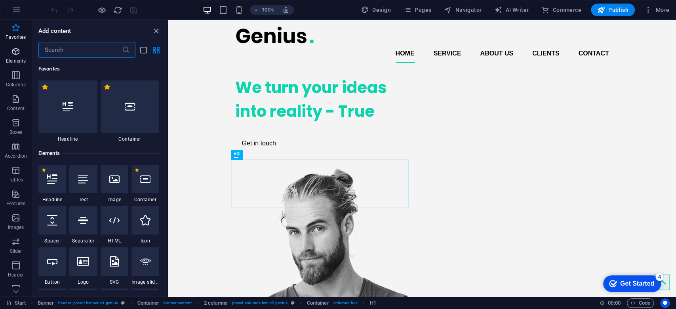
click at [15, 51] on icon "button" at bounding box center [16, 52] width 10 height 10
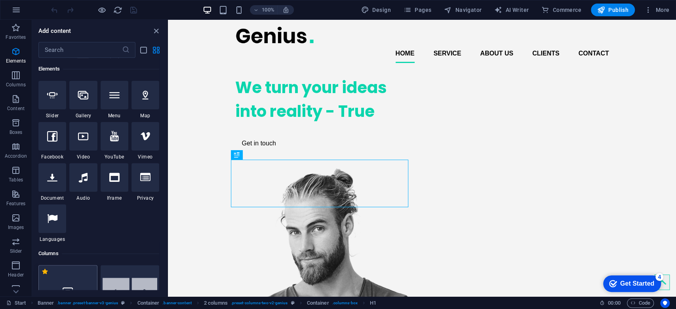
scroll to position [278, 0]
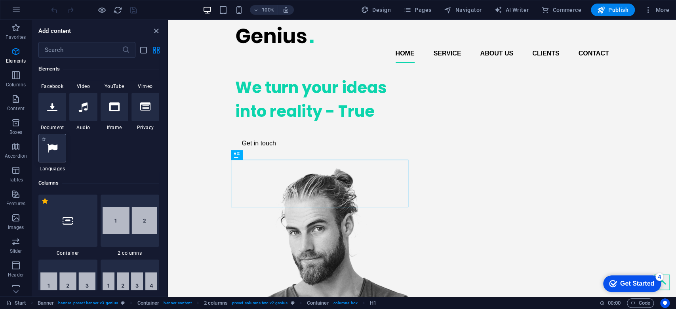
click at [46, 142] on div at bounding box center [52, 148] width 28 height 29
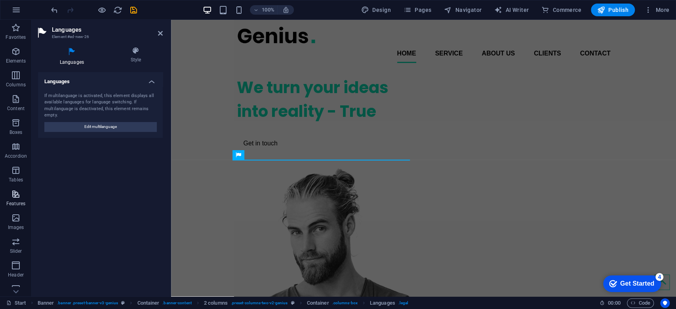
click at [18, 197] on icon "button" at bounding box center [16, 194] width 10 height 10
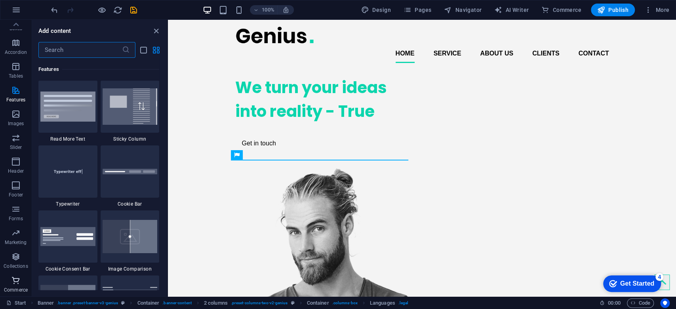
scroll to position [3106, 0]
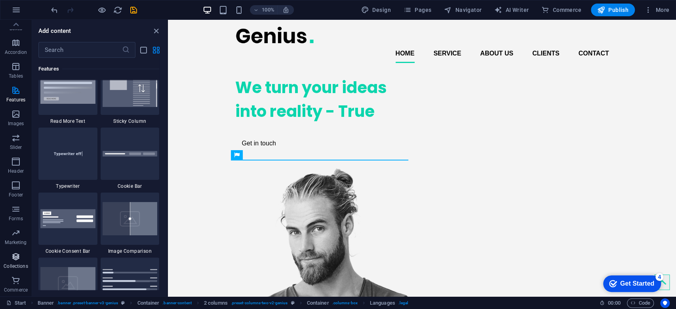
click at [13, 260] on icon "button" at bounding box center [16, 257] width 10 height 10
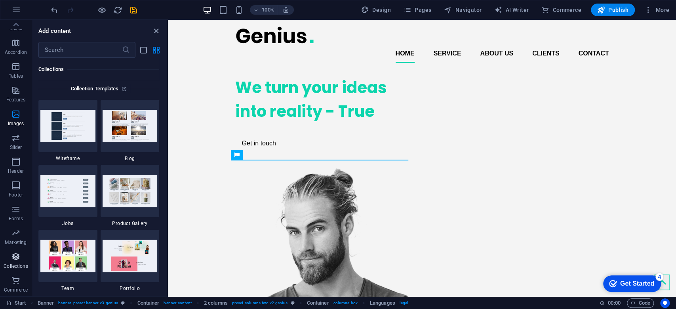
scroll to position [7253, 0]
click at [136, 128] on img at bounding box center [130, 125] width 55 height 32
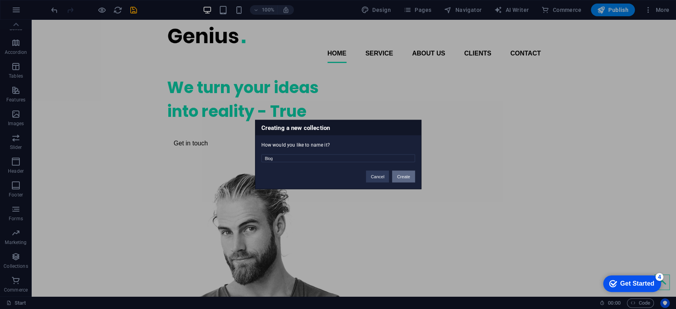
click at [404, 177] on button "Create" at bounding box center [403, 177] width 23 height 12
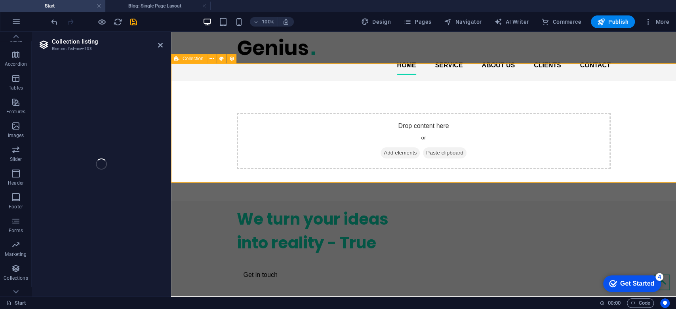
select select
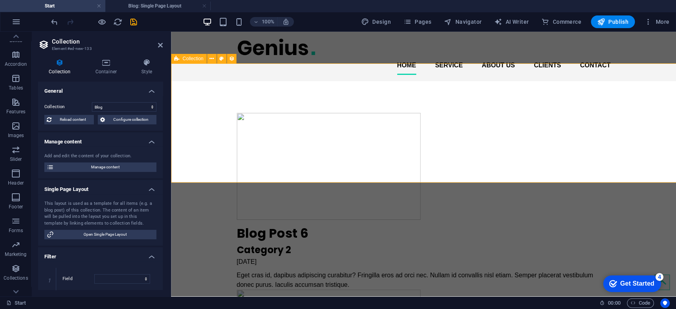
select select "columns.status"
select select "columns.publishing_date"
select select "past"
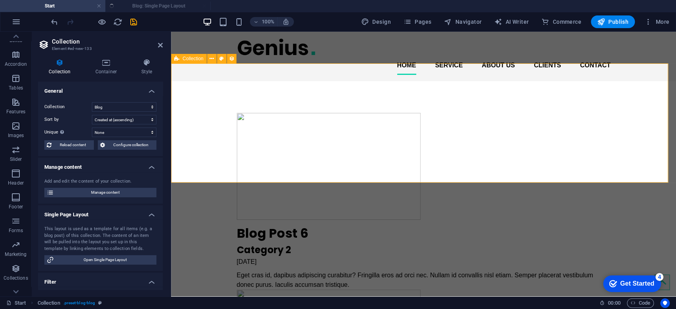
select select "columns.publishing_date_DESC"
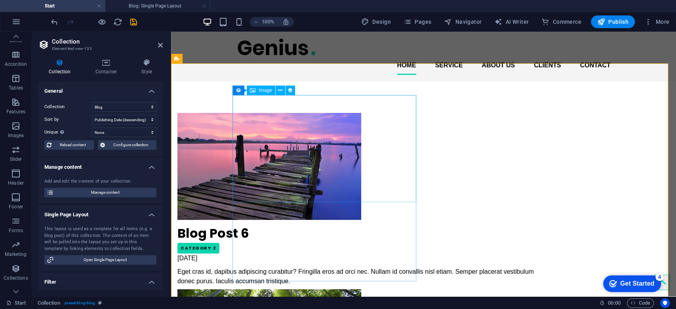
scroll to position [0, 0]
click at [662, 301] on button "Usercentrics" at bounding box center [666, 303] width 10 height 10
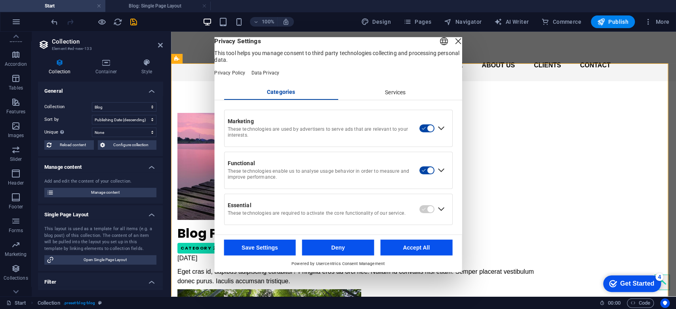
click at [386, 97] on div "Services" at bounding box center [395, 92] width 115 height 13
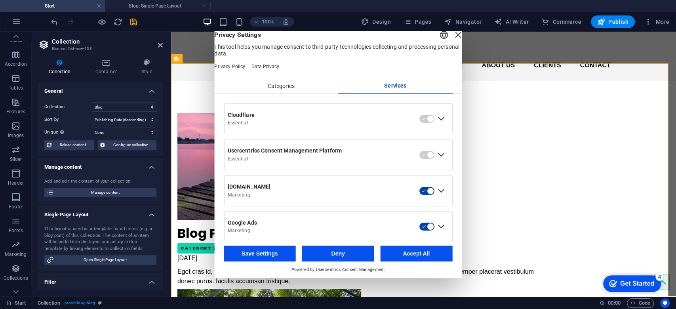
click at [425, 255] on button "Accept All" at bounding box center [416, 254] width 72 height 16
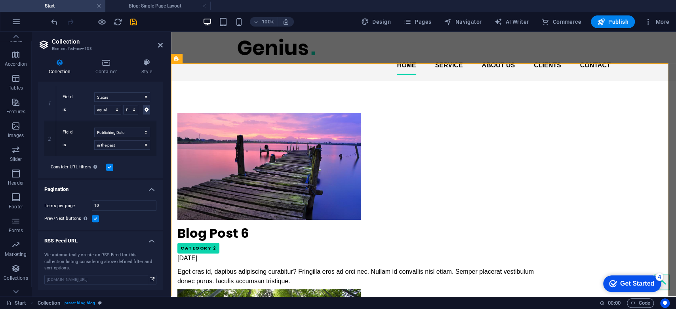
scroll to position [84, 0]
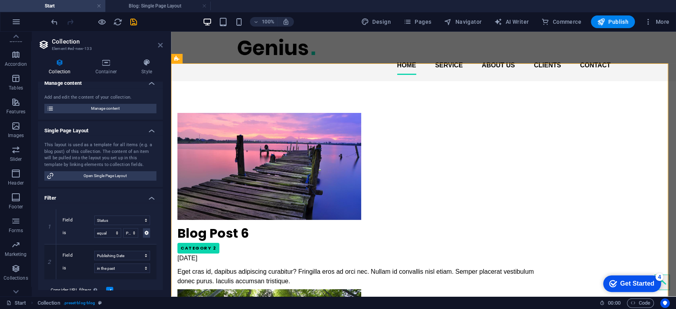
click at [158, 45] on icon at bounding box center [160, 45] width 5 height 6
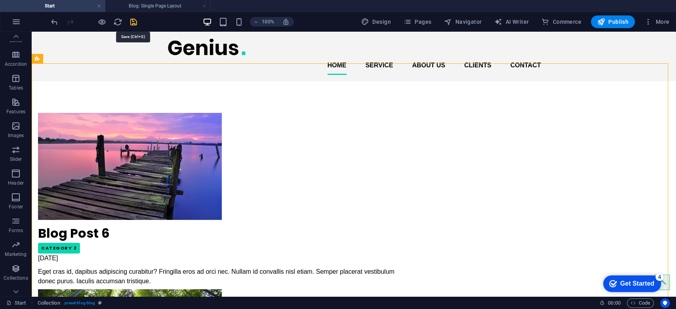
click at [132, 21] on icon "save" at bounding box center [133, 21] width 9 height 9
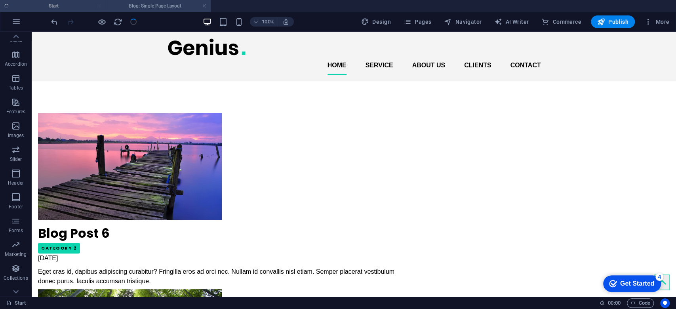
click at [159, 9] on h4 "Blog: Single Page Layout" at bounding box center [157, 6] width 105 height 9
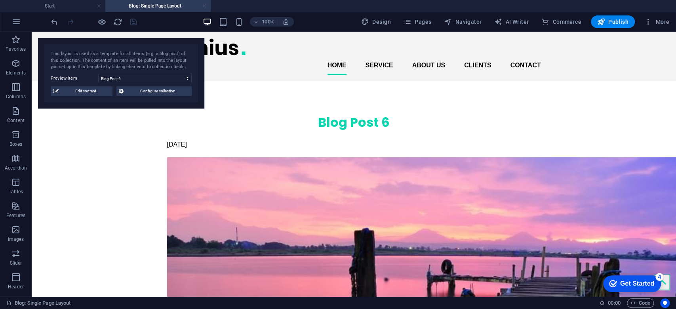
click at [205, 5] on link at bounding box center [204, 6] width 5 height 8
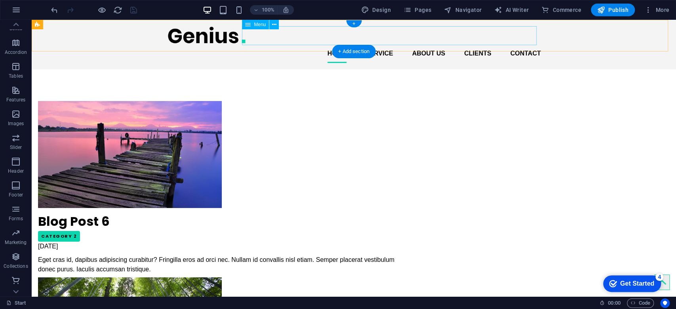
click at [335, 44] on nav "Home Service About us Clients Contact" at bounding box center [354, 53] width 374 height 19
click at [333, 44] on nav "Home Service About us Clients Contact" at bounding box center [354, 53] width 374 height 19
select select
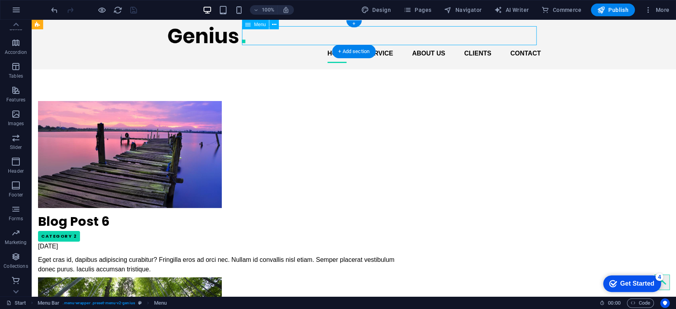
select select
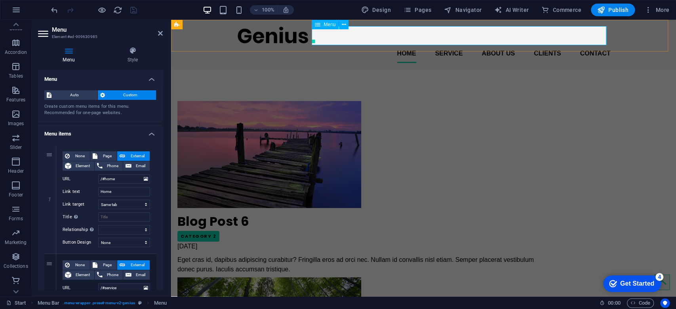
click at [406, 44] on nav "Home Service About us Clients Contact" at bounding box center [424, 53] width 374 height 19
click at [452, 44] on nav "Home Service About us Clients Contact" at bounding box center [424, 53] width 374 height 19
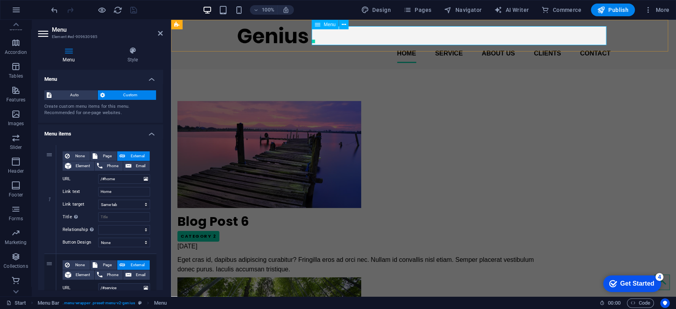
click at [452, 44] on nav "Home Service About us Clients Contact" at bounding box center [424, 53] width 374 height 19
click at [482, 44] on nav "Home Service About us Clients Contact" at bounding box center [424, 53] width 374 height 19
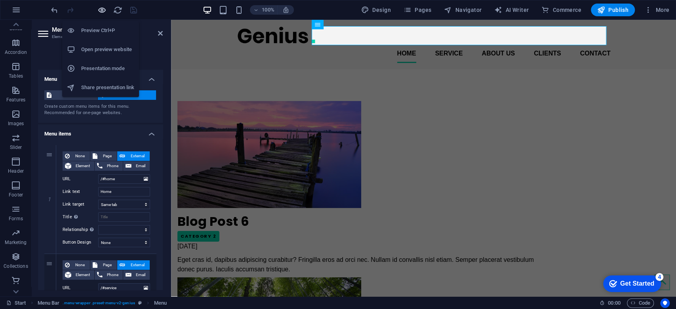
click at [103, 10] on icon "button" at bounding box center [101, 10] width 9 height 9
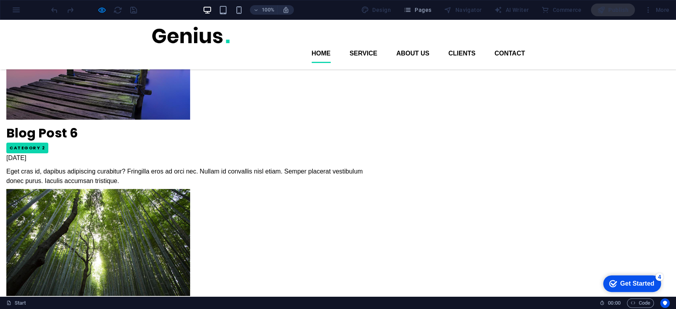
scroll to position [0, 0]
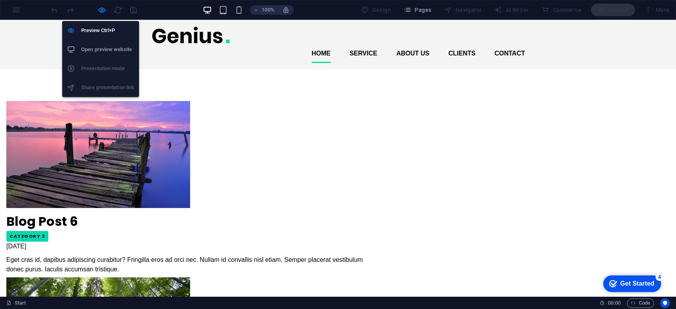
click at [105, 52] on h6 "Open preview website" at bounding box center [107, 50] width 53 height 10
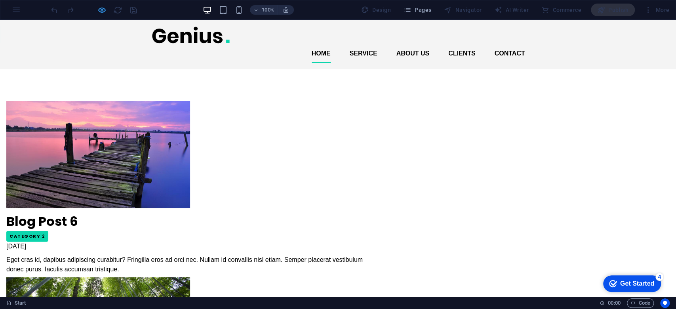
click at [97, 10] on icon "button" at bounding box center [101, 10] width 9 height 9
select select
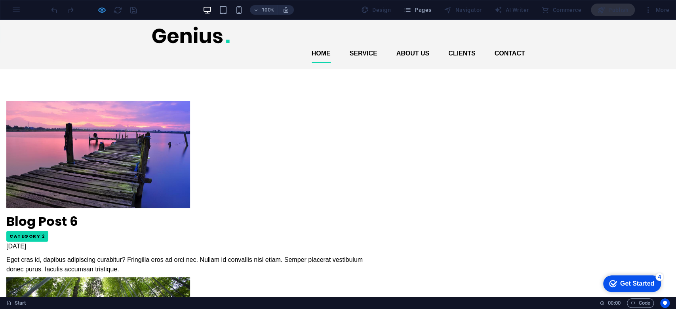
select select
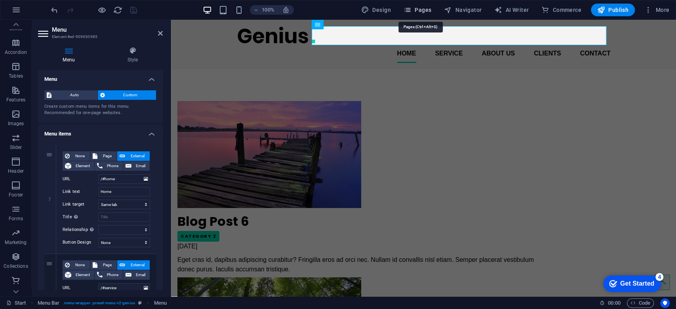
click at [420, 12] on span "Pages" at bounding box center [418, 10] width 28 height 8
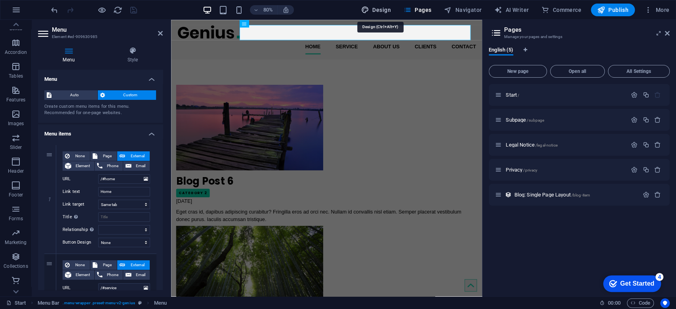
click at [383, 11] on span "Design" at bounding box center [376, 10] width 30 height 8
select select "px"
select select "400"
select select "px"
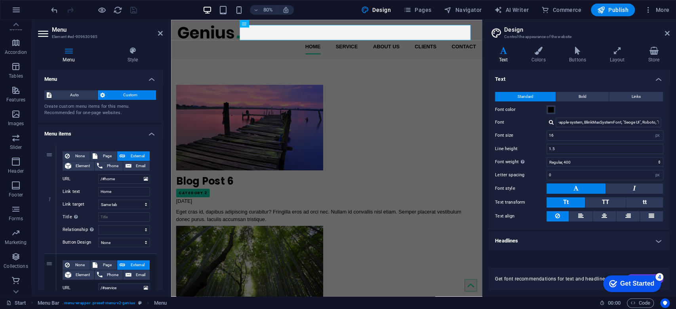
click at [645, 280] on div "Get Started" at bounding box center [638, 283] width 34 height 7
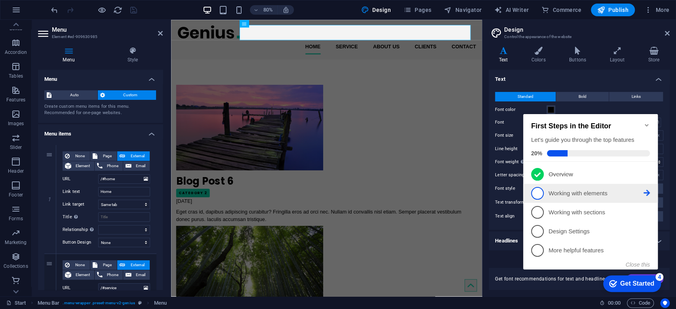
click at [561, 192] on p "Working with elements - incomplete" at bounding box center [596, 193] width 95 height 8
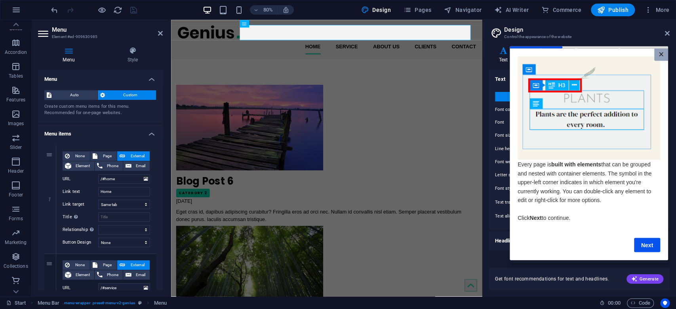
click at [659, 54] on link "×" at bounding box center [662, 54] width 14 height 12
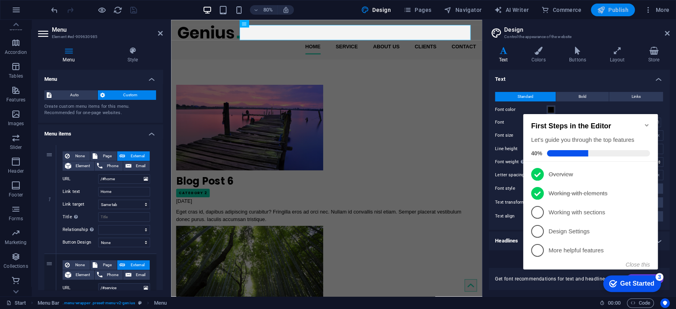
click at [620, 11] on span "Publish" at bounding box center [613, 10] width 31 height 8
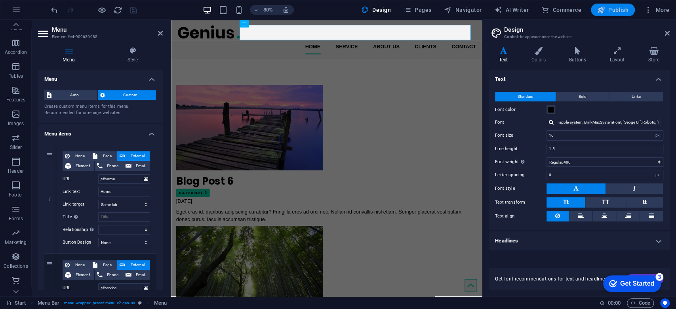
select select
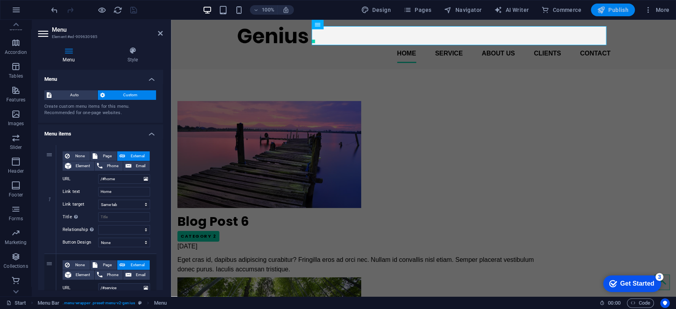
click at [621, 10] on span "Publish" at bounding box center [613, 10] width 31 height 8
select select
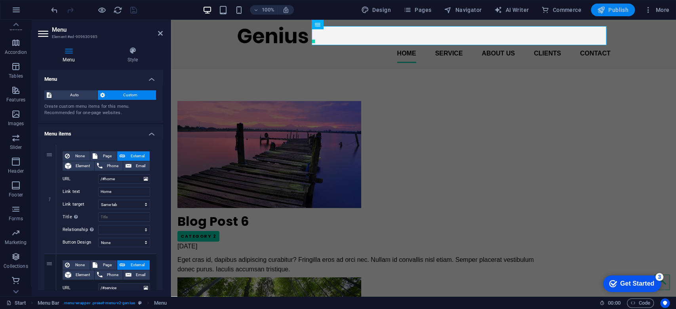
select select
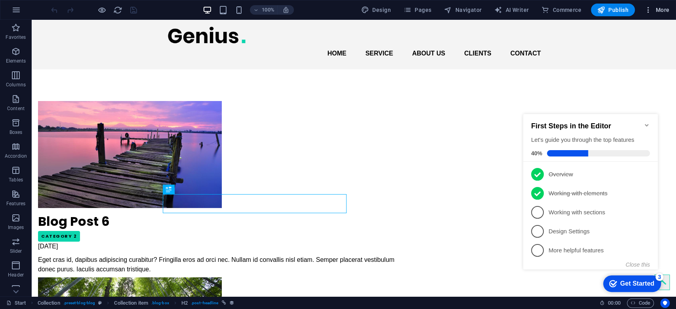
click at [663, 12] on span "More" at bounding box center [657, 10] width 25 height 8
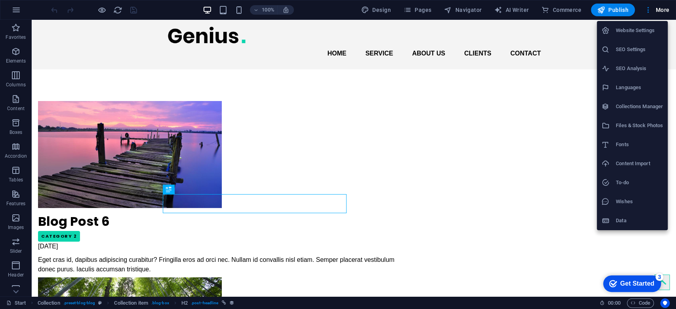
click at [643, 31] on h6 "Website Settings" at bounding box center [639, 31] width 47 height 10
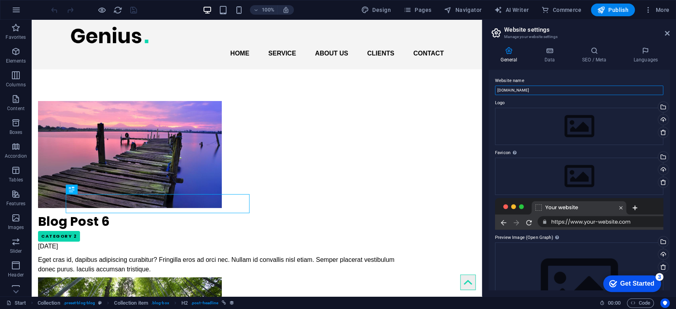
click at [539, 90] on input "[DOMAIN_NAME]" at bounding box center [579, 91] width 168 height 10
click at [589, 55] on h4 "SEO / Meta" at bounding box center [596, 55] width 52 height 17
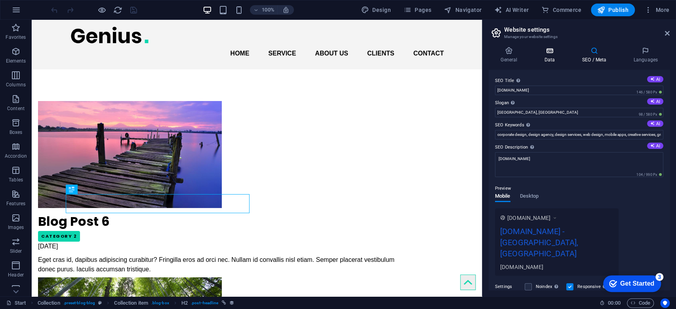
click at [551, 51] on icon at bounding box center [550, 51] width 34 height 8
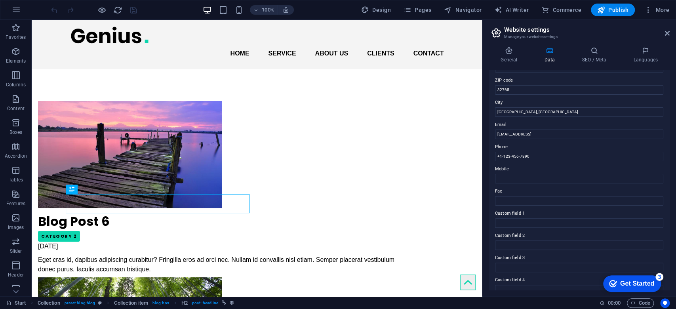
scroll to position [160, 0]
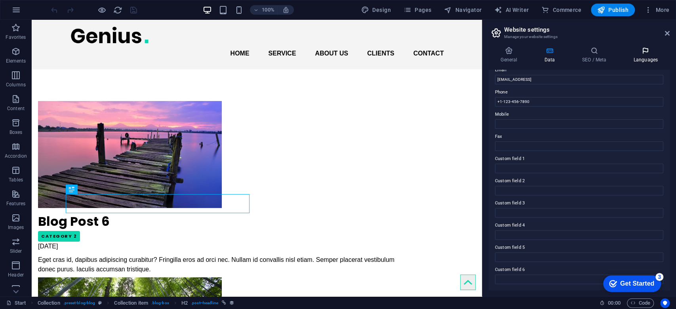
click at [650, 52] on icon at bounding box center [646, 51] width 48 height 8
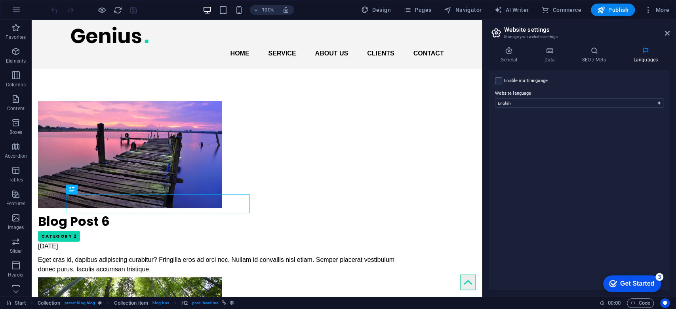
click at [511, 77] on label "Enable multilanguage To disable multilanguage delete all languages until only o…" at bounding box center [526, 81] width 44 height 10
click at [0, 0] on input "Enable multilanguage To disable multilanguage delete all languages until only o…" at bounding box center [0, 0] width 0 height 0
click at [536, 147] on div "Language Abkhazian Afar Afrikaans Akan Albanian Amharic Arabic Aragonese Armeni…" at bounding box center [585, 137] width 157 height 32
click at [535, 142] on select "Abkhazian Afar Afrikaans Akan Albanian Amharic Arabic Aragonese Armenian Assame…" at bounding box center [580, 142] width 132 height 10
select select "55"
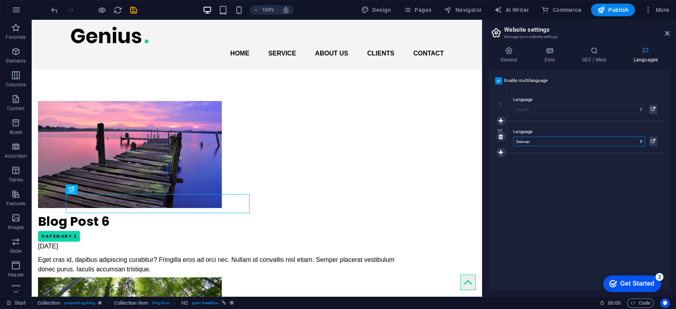
click at [514, 137] on select "Abkhazian Afar Afrikaans Akan Albanian Amharic Arabic Aragonese Armenian Assame…" at bounding box center [580, 142] width 132 height 10
click at [666, 301] on icon "Usercentrics" at bounding box center [666, 303] width 6 height 6
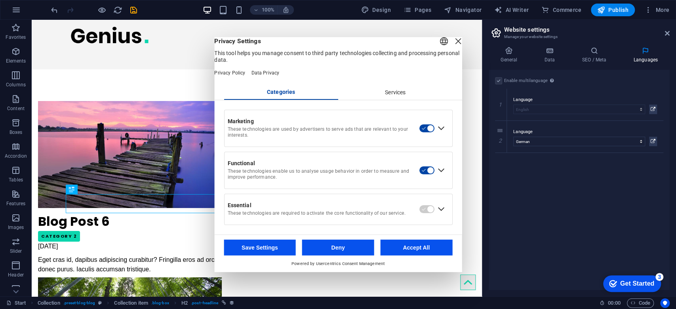
click at [439, 253] on button "Accept All" at bounding box center [416, 247] width 72 height 16
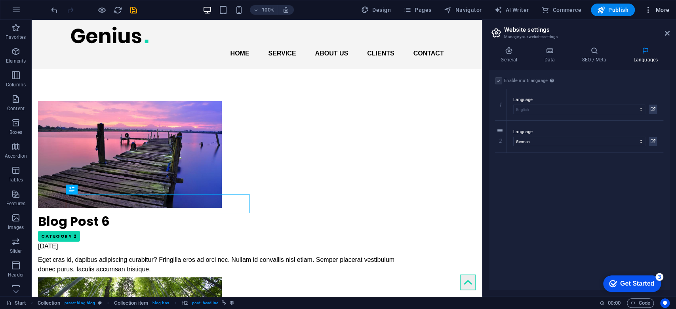
click at [648, 11] on icon "button" at bounding box center [649, 10] width 8 height 8
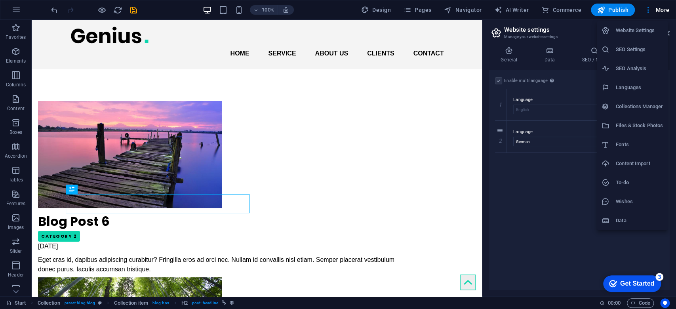
click at [627, 224] on h6 "Data" at bounding box center [639, 221] width 47 height 10
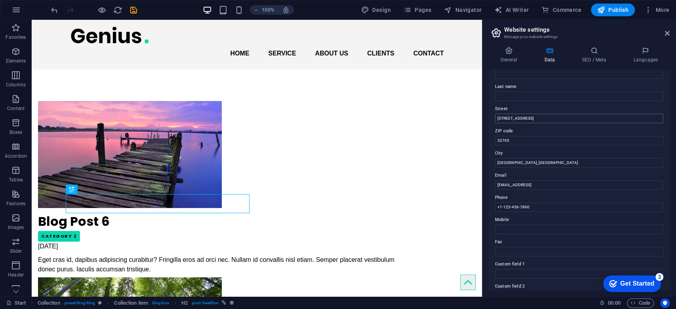
scroll to position [0, 0]
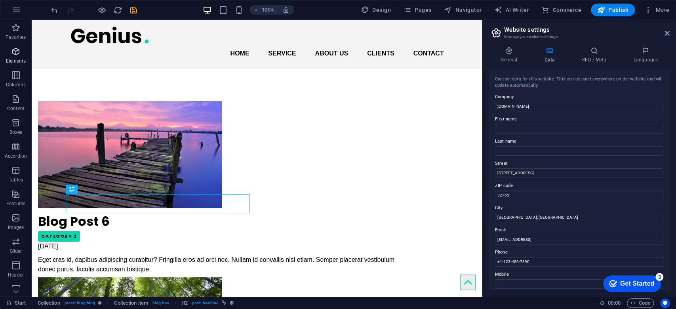
click at [17, 55] on icon "button" at bounding box center [16, 52] width 10 height 10
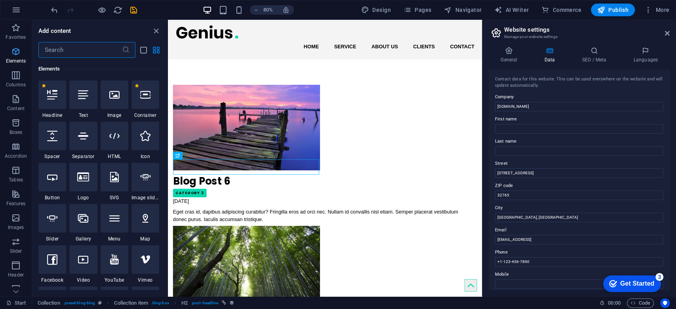
scroll to position [84, 0]
click at [15, 7] on icon "button" at bounding box center [16, 10] width 10 height 10
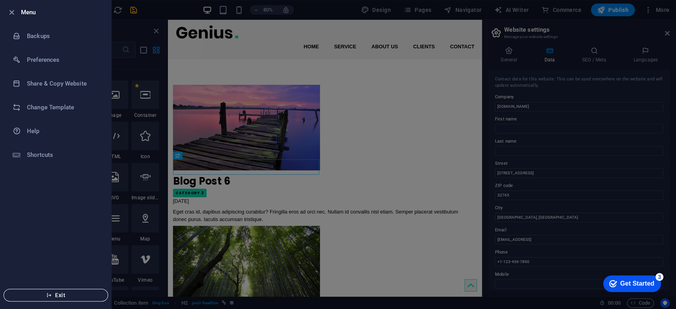
click at [76, 296] on span "Exit" at bounding box center [55, 295] width 91 height 6
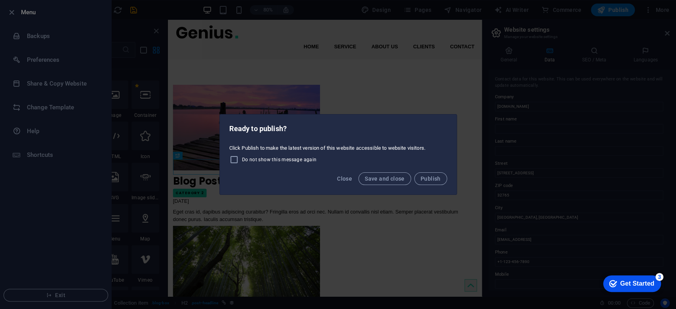
click at [145, 16] on div "Ready to publish? Click Publish to make the latest version of this website acce…" at bounding box center [338, 154] width 676 height 309
click at [399, 178] on span "Save and close" at bounding box center [385, 179] width 40 height 6
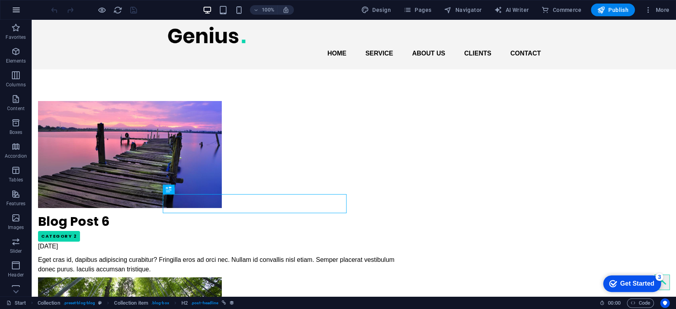
click at [18, 10] on icon "button" at bounding box center [16, 10] width 10 height 10
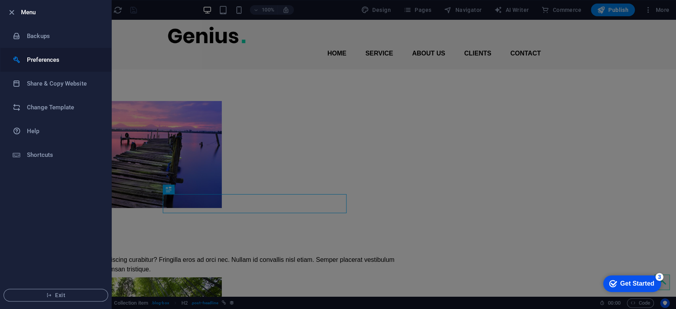
click at [53, 61] on h6 "Preferences" at bounding box center [63, 60] width 73 height 10
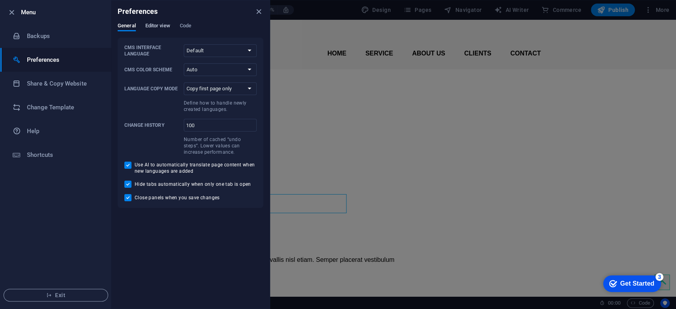
click at [164, 25] on span "Editor view" at bounding box center [157, 26] width 25 height 11
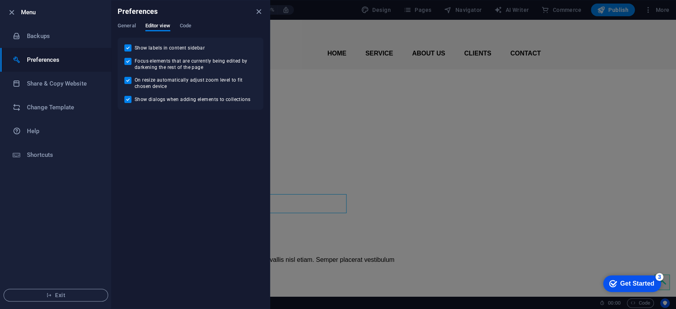
click at [195, 26] on div "General Editor view Code" at bounding box center [191, 30] width 146 height 15
click at [189, 26] on span "Code" at bounding box center [185, 26] width 11 height 11
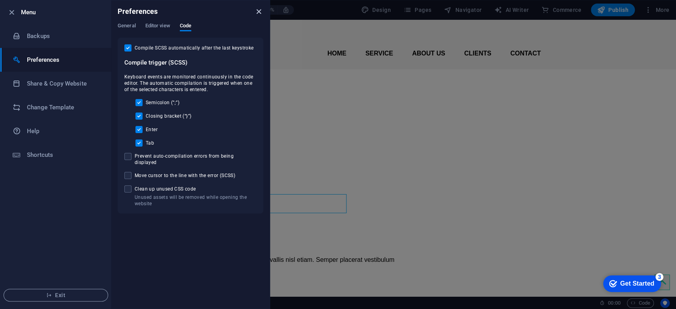
click at [259, 11] on icon "close" at bounding box center [258, 11] width 9 height 9
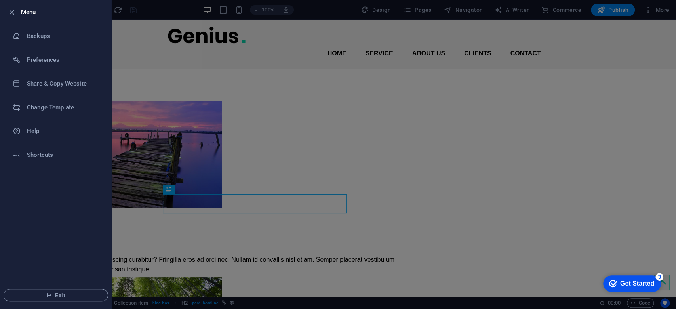
click at [649, 9] on div at bounding box center [338, 154] width 676 height 309
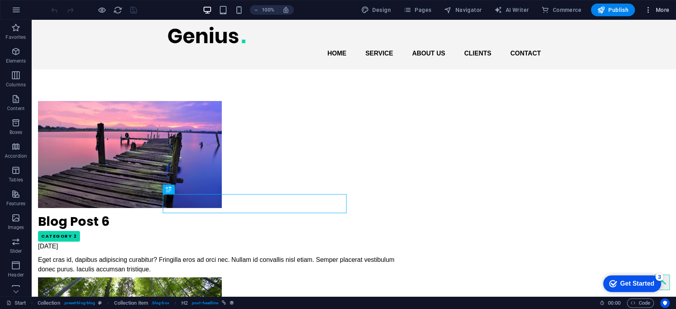
click at [652, 12] on icon "button" at bounding box center [649, 10] width 8 height 8
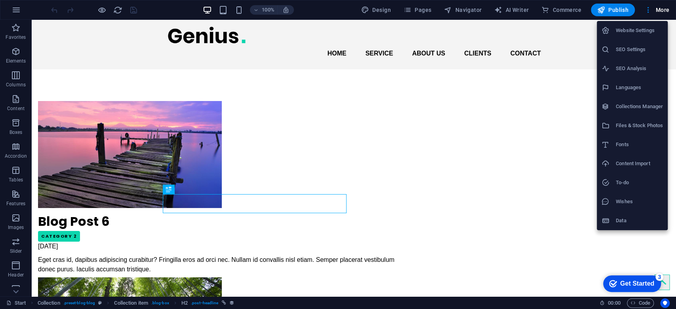
click at [637, 32] on h6 "Website Settings" at bounding box center [639, 31] width 47 height 10
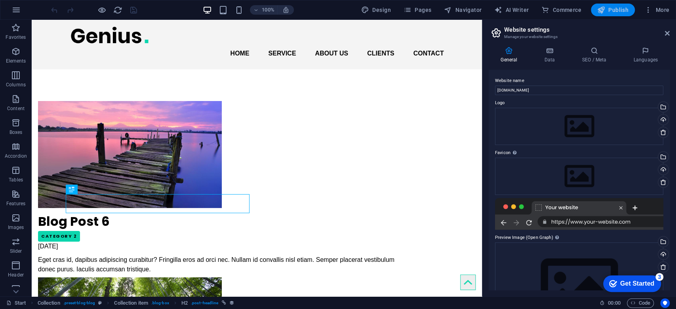
click at [624, 13] on span "Publish" at bounding box center [613, 10] width 31 height 8
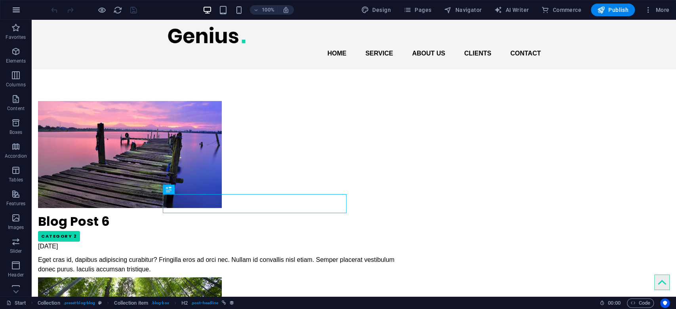
click at [11, 12] on button "button" at bounding box center [16, 9] width 19 height 19
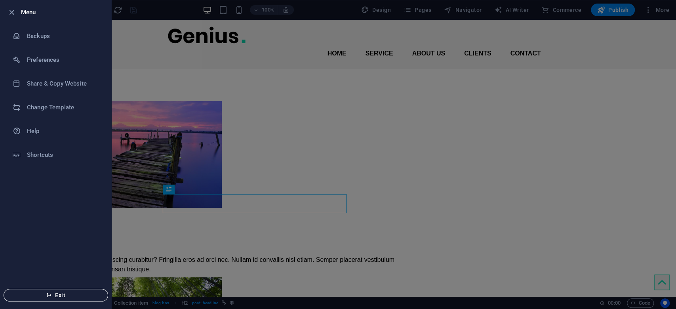
click at [59, 296] on span "Exit" at bounding box center [55, 295] width 91 height 6
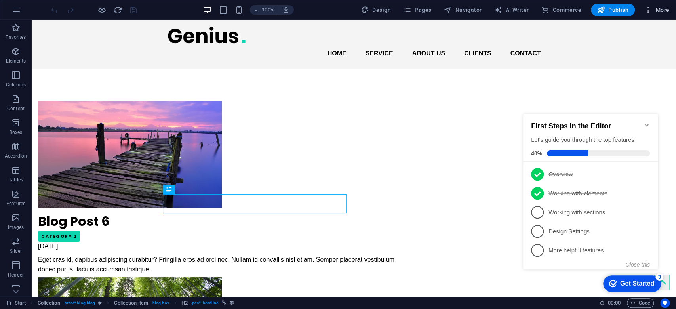
click at [661, 7] on span "More" at bounding box center [657, 10] width 25 height 8
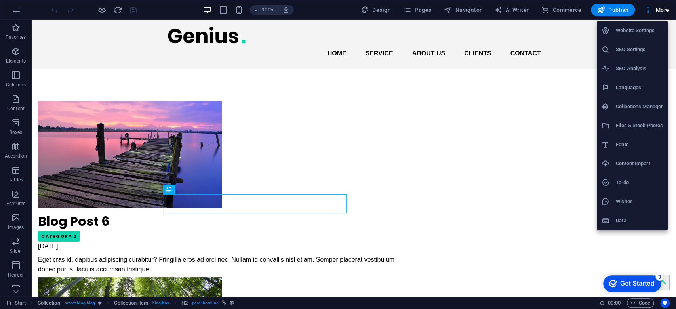
click at [634, 37] on li "Website Settings" at bounding box center [632, 30] width 71 height 19
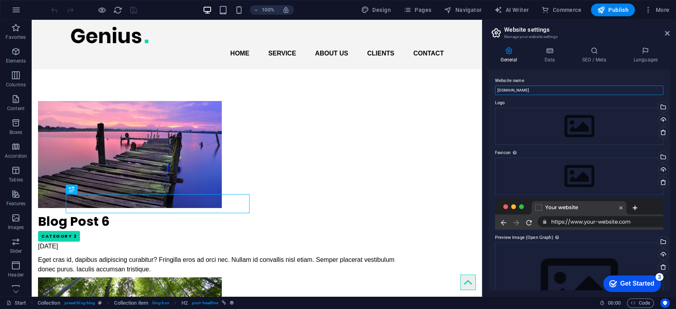
click at [544, 90] on input "[DOMAIN_NAME]" at bounding box center [579, 91] width 168 height 10
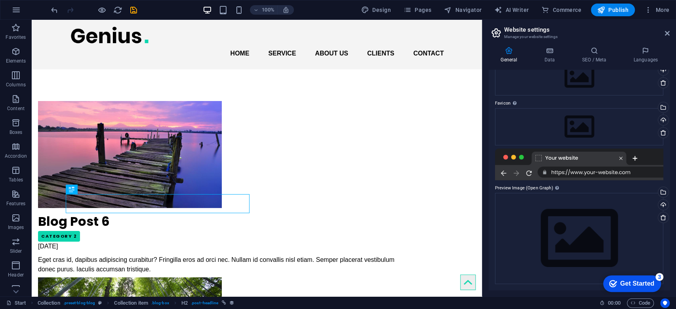
type input "[DOMAIN_NAME]"
click at [622, 172] on div at bounding box center [579, 165] width 168 height 32
click at [526, 172] on div at bounding box center [579, 165] width 168 height 32
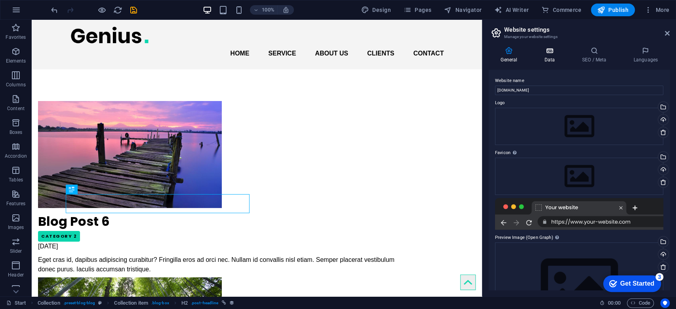
click at [550, 53] on icon at bounding box center [550, 51] width 34 height 8
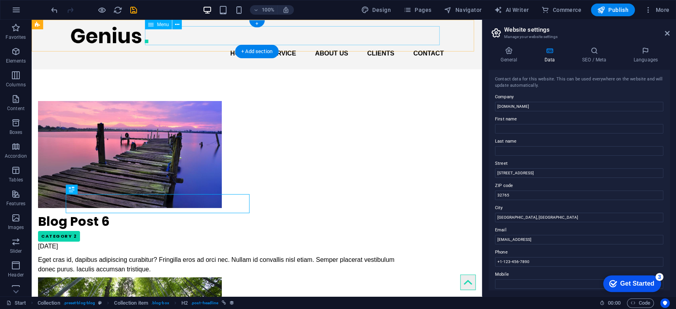
click at [238, 44] on nav "Home Service About us Clients Contact" at bounding box center [257, 53] width 374 height 19
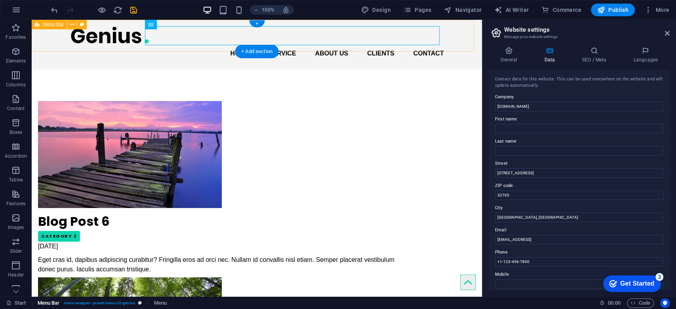
click at [116, 305] on span ". menu-wrapper .preset-menu-v2-genius" at bounding box center [99, 303] width 72 height 10
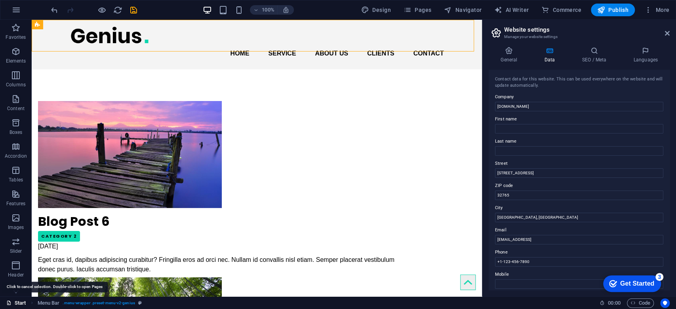
click at [23, 304] on link "Start" at bounding box center [16, 303] width 20 height 10
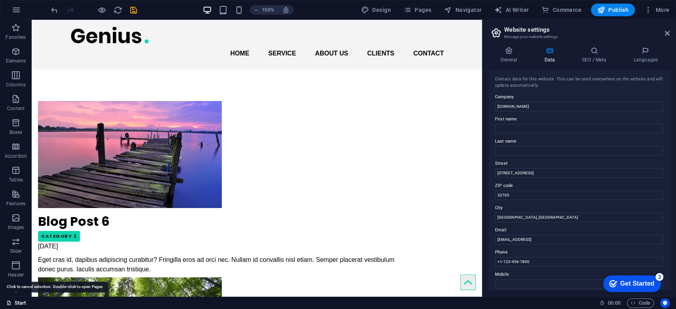
click at [20, 304] on link "Start" at bounding box center [16, 303] width 20 height 10
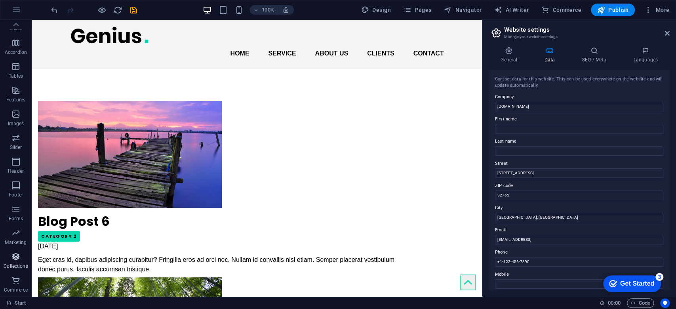
click at [13, 258] on icon "button" at bounding box center [16, 257] width 10 height 10
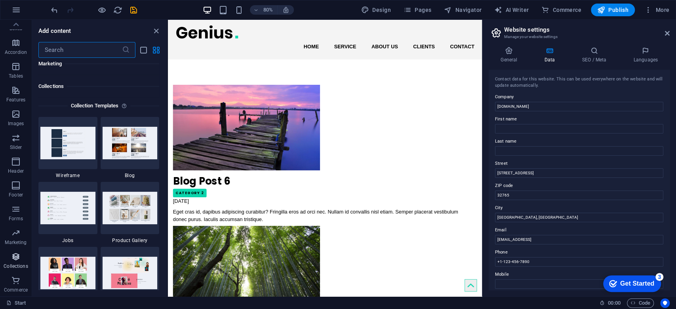
scroll to position [7253, 0]
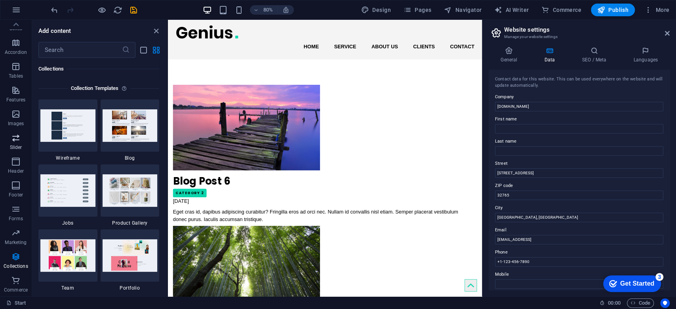
click at [17, 139] on icon "button" at bounding box center [16, 138] width 10 height 10
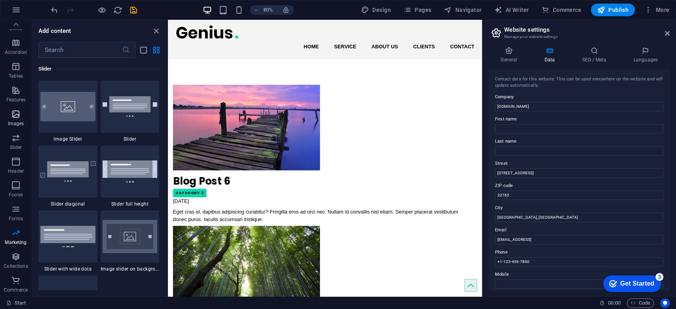
click at [16, 118] on icon "button" at bounding box center [16, 114] width 10 height 10
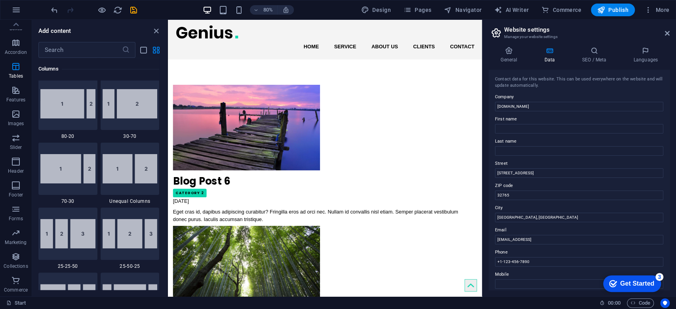
scroll to position [0, 0]
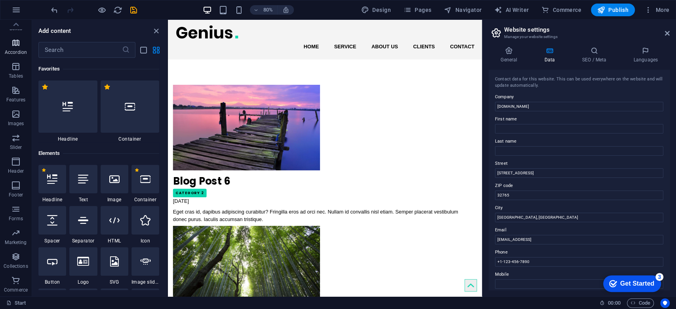
click at [17, 48] on icon "button" at bounding box center [16, 43] width 10 height 10
click at [322, 22] on div "+" at bounding box center [325, 23] width 12 height 6
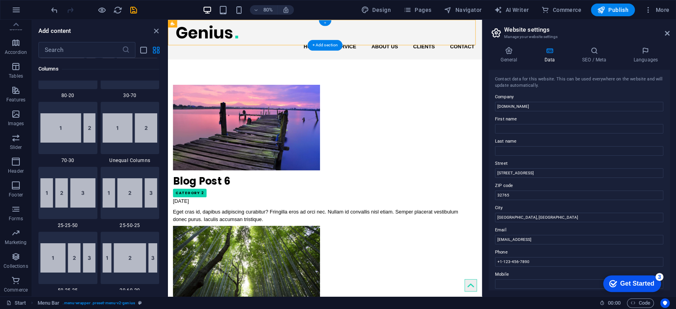
scroll to position [1386, 0]
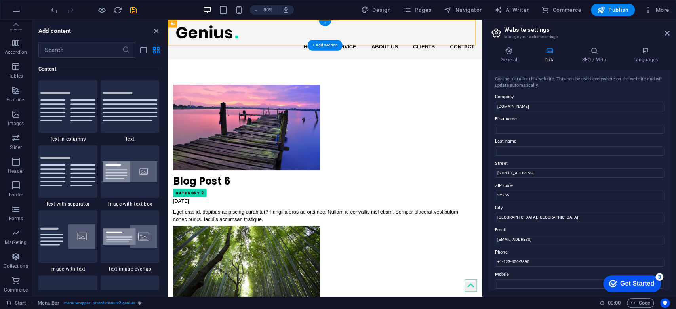
click at [322, 22] on div "+" at bounding box center [325, 23] width 12 height 6
click at [208, 24] on icon at bounding box center [210, 23] width 4 height 7
click at [324, 21] on div "+" at bounding box center [325, 23] width 12 height 6
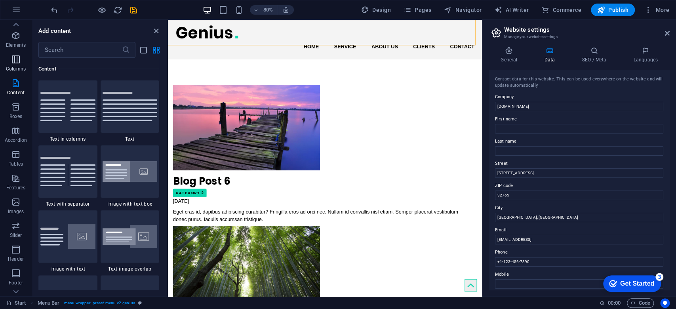
scroll to position [0, 0]
click at [18, 52] on icon "button" at bounding box center [16, 52] width 10 height 10
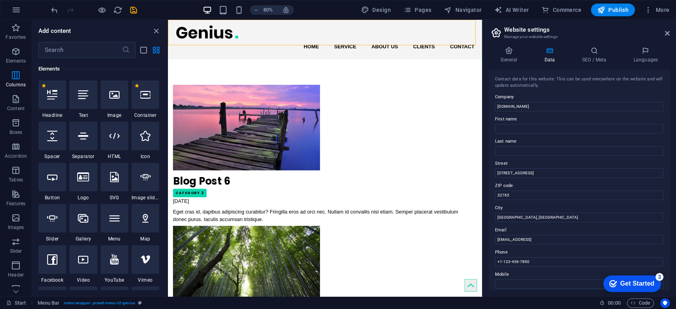
scroll to position [84, 0]
click at [82, 99] on icon at bounding box center [83, 95] width 10 height 10
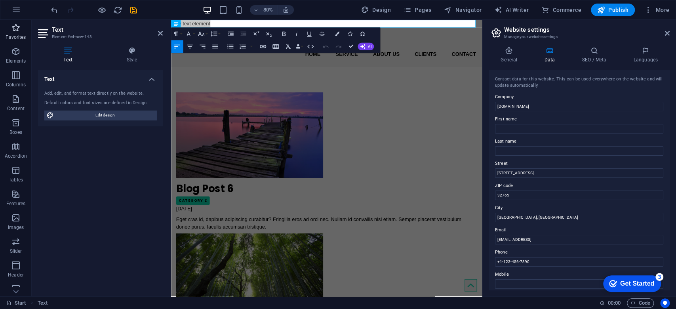
click at [11, 28] on icon "button" at bounding box center [16, 28] width 10 height 10
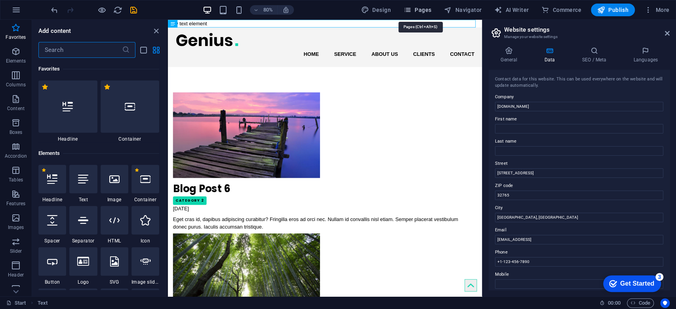
click at [427, 8] on span "Pages" at bounding box center [418, 10] width 28 height 8
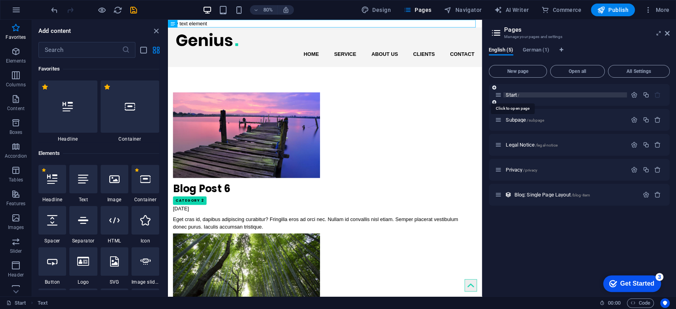
click at [515, 97] on span "Start /" at bounding box center [512, 95] width 13 height 6
click at [635, 95] on icon "button" at bounding box center [634, 95] width 7 height 7
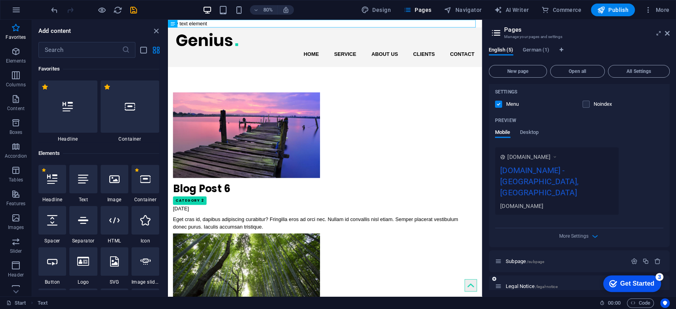
scroll to position [214, 0]
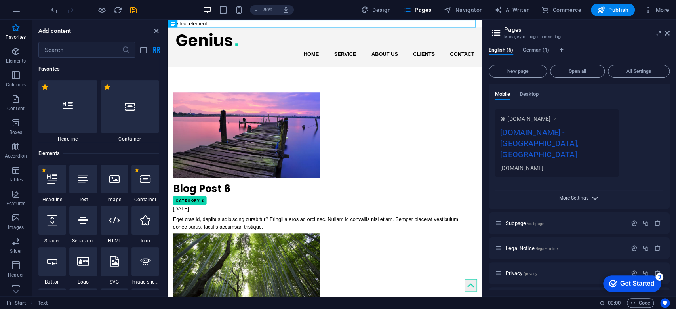
click at [584, 195] on span "More Settings" at bounding box center [573, 198] width 29 height 6
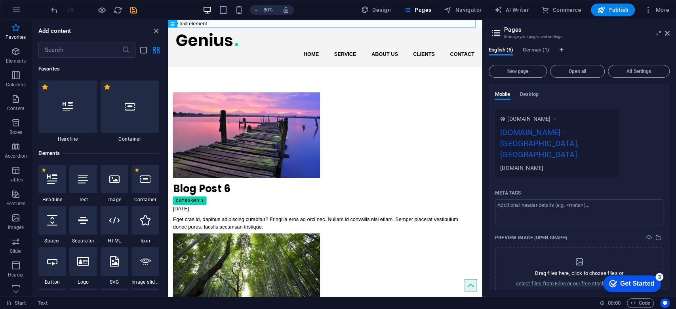
click at [582, 136] on div "[DOMAIN_NAME] - [GEOGRAPHIC_DATA], [GEOGRAPHIC_DATA]" at bounding box center [556, 145] width 113 height 38
click at [535, 133] on div "[DOMAIN_NAME] - [GEOGRAPHIC_DATA], [GEOGRAPHIC_DATA]" at bounding box center [556, 145] width 113 height 38
click at [558, 120] on icon at bounding box center [555, 119] width 6 height 8
click at [533, 164] on div "[DOMAIN_NAME]" at bounding box center [556, 168] width 113 height 8
click at [624, 71] on span "All Settings" at bounding box center [639, 71] width 55 height 5
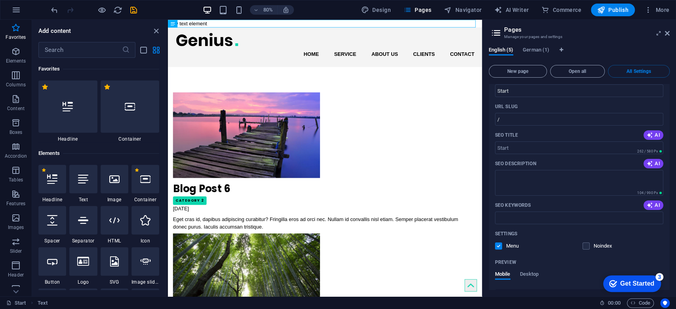
scroll to position [0, 0]
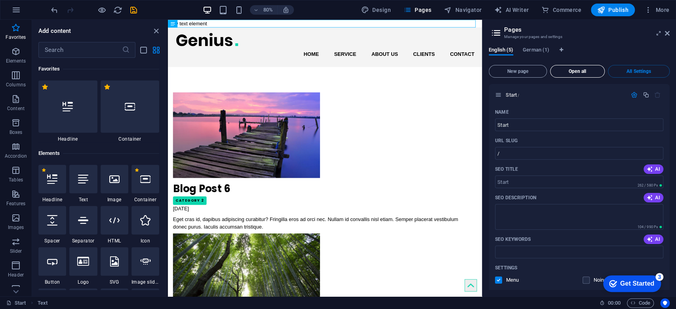
click at [591, 76] on button "Open all" at bounding box center [577, 71] width 55 height 13
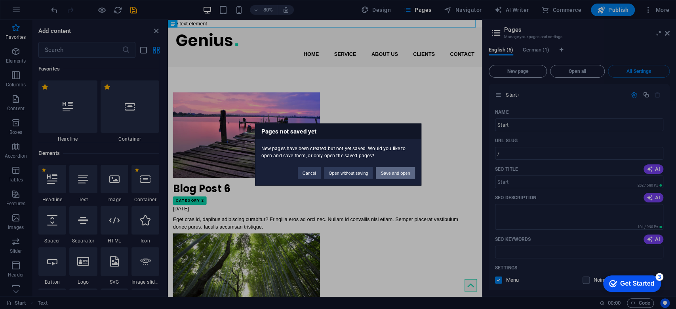
click at [393, 175] on button "Save and open" at bounding box center [395, 173] width 39 height 12
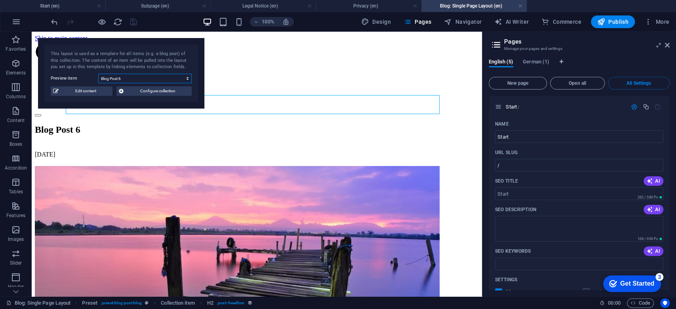
click at [187, 78] on select "Blog Post 6 Blog Post 5 Blog Post 4 Blog Post 3 Blog Post 2 Blog Post 1" at bounding box center [145, 79] width 94 height 10
click at [98, 74] on select "Blog Post 6 Blog Post 5 Blog Post 4 Blog Post 3 Blog Post 2 Blog Post 1" at bounding box center [145, 79] width 94 height 10
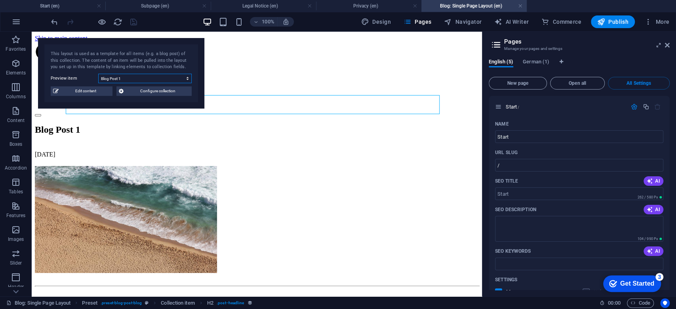
drag, startPoint x: 183, startPoint y: 78, endPoint x: 181, endPoint y: 82, distance: 5.3
click at [183, 78] on select "Blog Post 6 Blog Post 5 Blog Post 4 Blog Post 3 Blog Post 2 Blog Post 1" at bounding box center [145, 79] width 94 height 10
select select "68bb2c2b9abf30ae8e0d172e"
click at [98, 74] on select "Blog Post 6 Blog Post 5 Blog Post 4 Blog Post 3 Blog Post 2 Blog Post 1" at bounding box center [145, 79] width 94 height 10
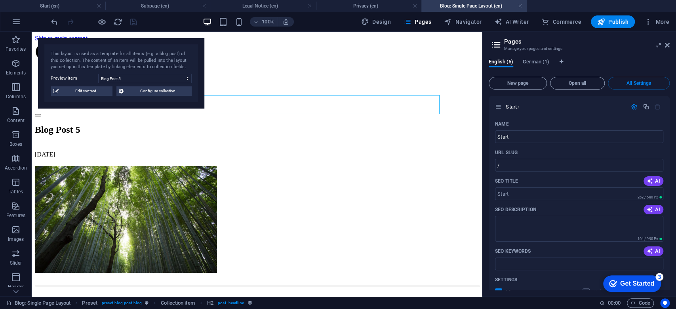
click at [498, 44] on icon at bounding box center [497, 44] width 12 height 11
click at [666, 44] on icon at bounding box center [667, 45] width 5 height 6
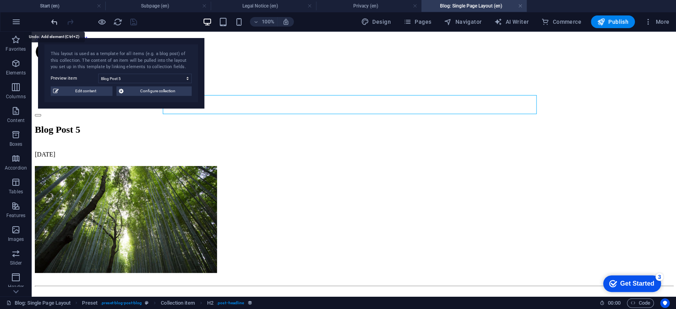
click at [53, 22] on icon "undo" at bounding box center [54, 21] width 9 height 9
drag, startPoint x: 136, startPoint y: 23, endPoint x: 244, endPoint y: 55, distance: 112.9
click at [135, 23] on icon "save" at bounding box center [133, 21] width 9 height 9
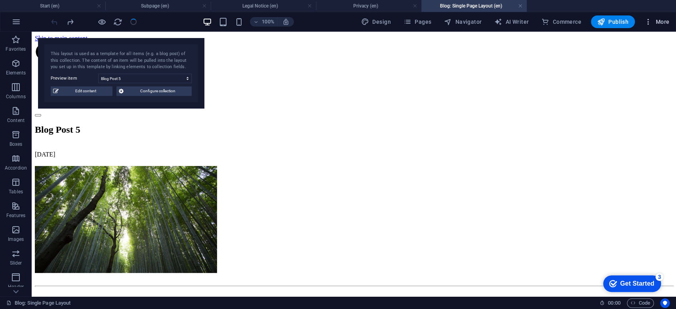
click at [652, 21] on icon "button" at bounding box center [649, 22] width 8 height 8
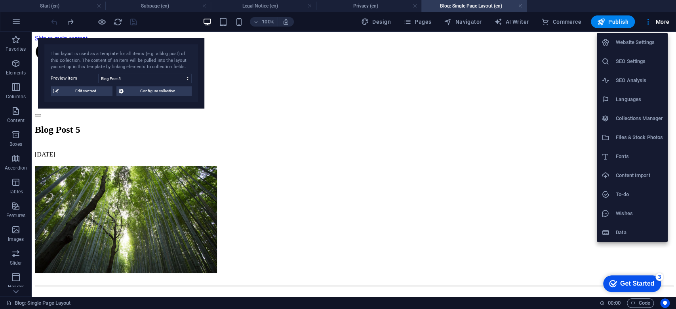
click at [14, 21] on div at bounding box center [338, 154] width 676 height 309
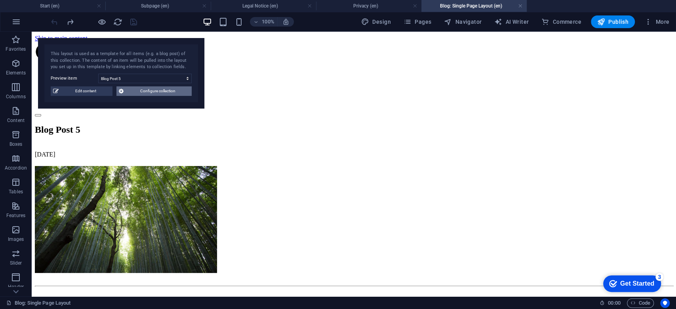
click at [138, 94] on span "Configure collection" at bounding box center [157, 91] width 63 height 10
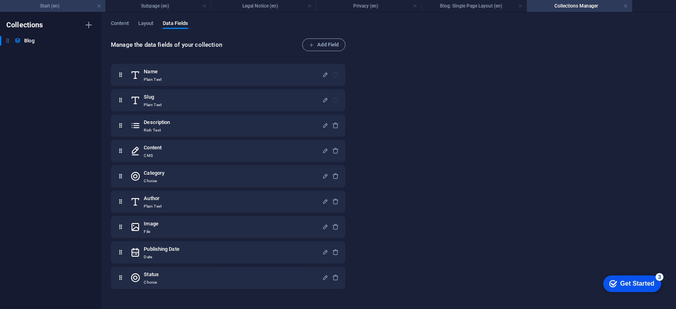
click at [53, 4] on h4 "Start (en)" at bounding box center [52, 6] width 105 height 9
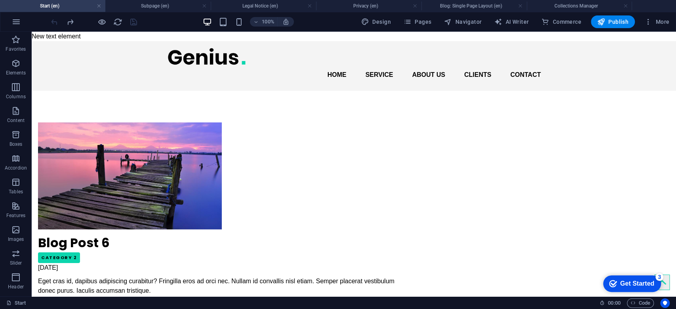
click at [53, 4] on h4 "Start (en)" at bounding box center [52, 6] width 105 height 9
click at [162, 10] on h4 "Subpage (en)" at bounding box center [157, 6] width 105 height 9
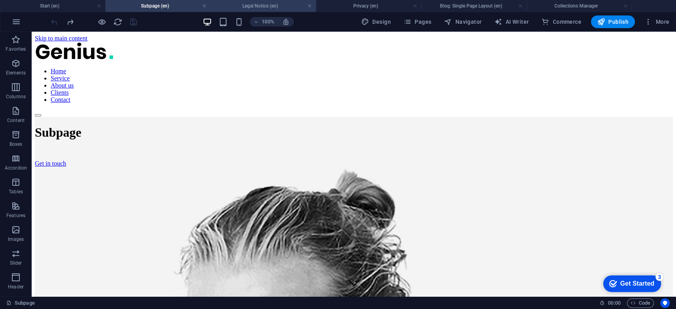
click at [267, 6] on h4 "Legal Notice (en)" at bounding box center [263, 6] width 105 height 9
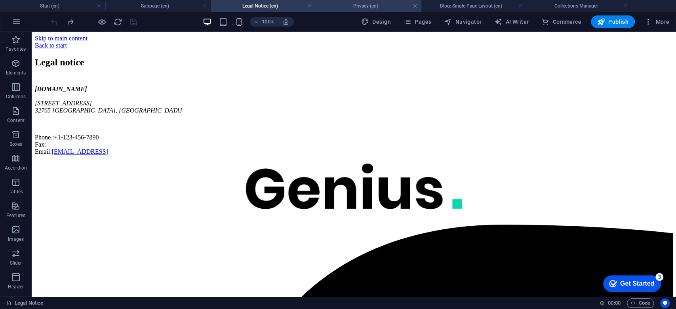
click at [343, 6] on h4 "Privacy (en)" at bounding box center [368, 6] width 105 height 9
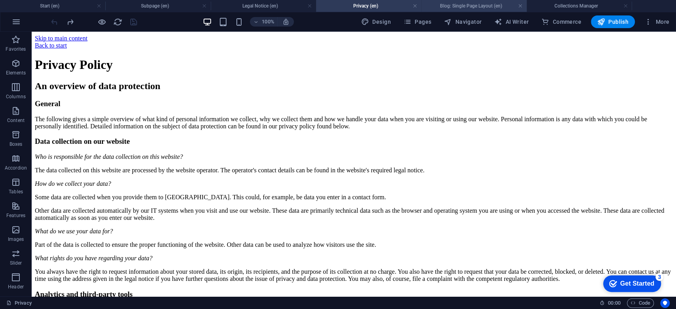
click at [475, 8] on h4 "Blog: Single Page Layout (en)" at bounding box center [474, 6] width 105 height 9
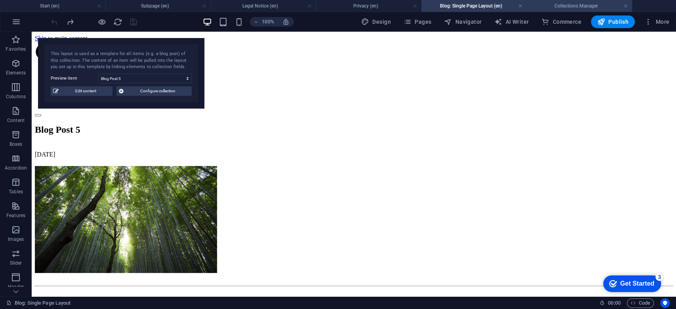
click at [558, 3] on h4 "Collections Manager" at bounding box center [579, 6] width 105 height 9
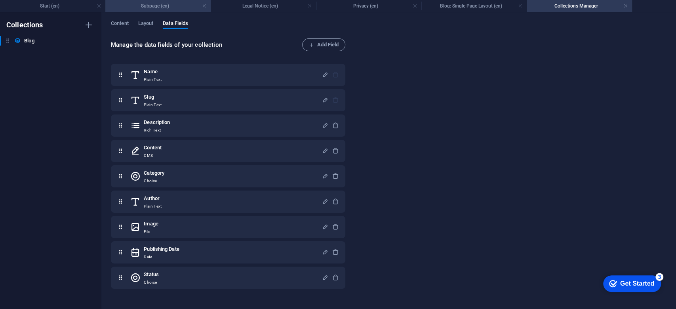
click at [120, 0] on li "Subpage (en)" at bounding box center [157, 6] width 105 height 12
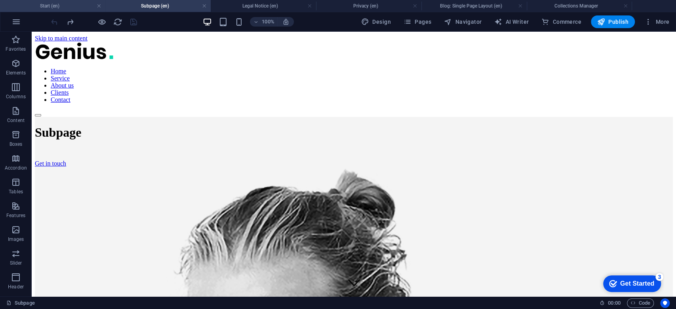
click at [73, 5] on h4 "Start (en)" at bounding box center [52, 6] width 105 height 9
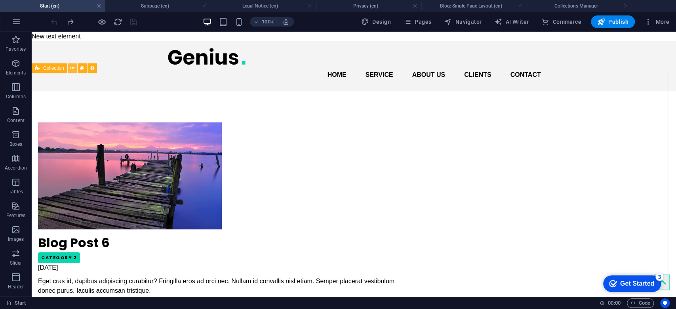
click at [76, 67] on button at bounding box center [73, 68] width 10 height 10
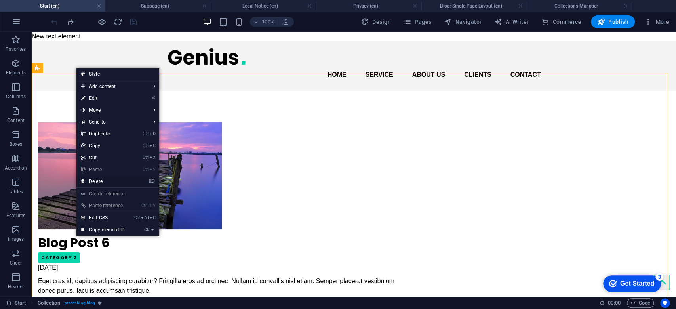
click at [104, 181] on link "⌦ Delete" at bounding box center [102, 182] width 53 height 12
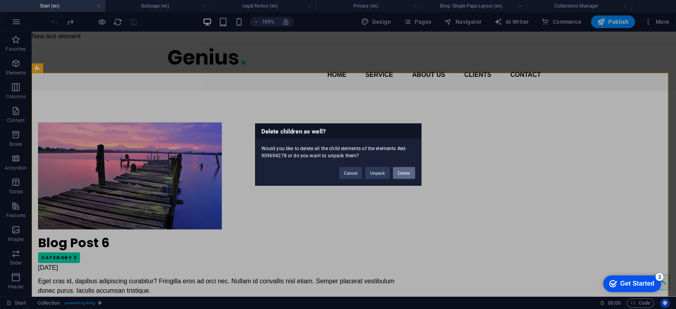
click at [402, 173] on button "Delete" at bounding box center [404, 173] width 22 height 12
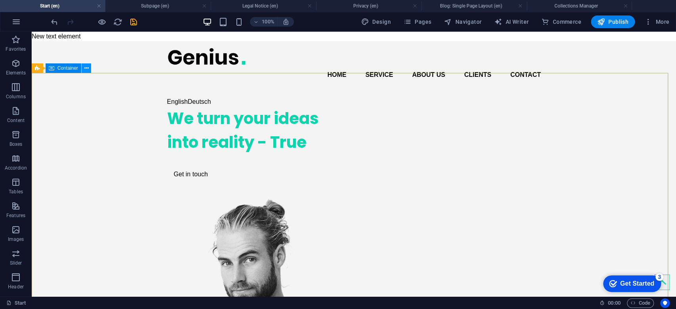
click at [88, 68] on icon at bounding box center [86, 68] width 4 height 8
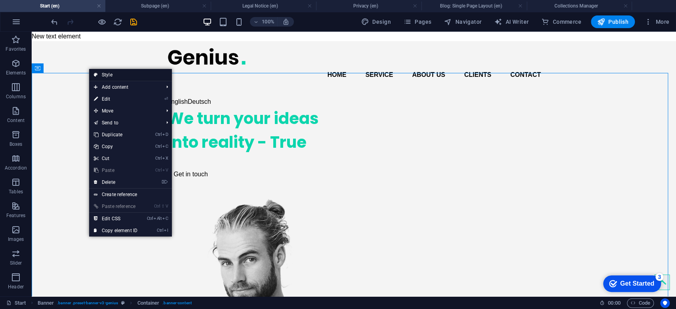
click at [121, 75] on link "Style" at bounding box center [130, 75] width 83 height 12
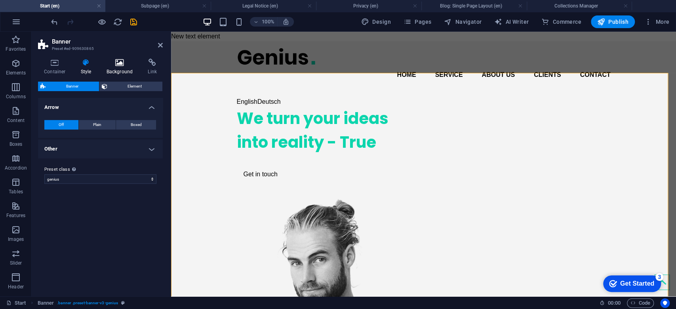
click at [122, 67] on h4 "Background" at bounding box center [122, 67] width 42 height 17
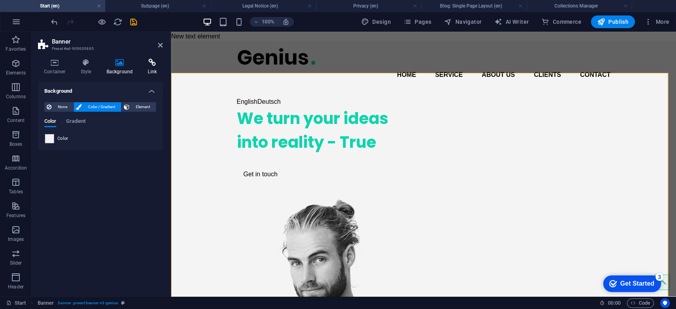
click at [150, 69] on h4 "Link" at bounding box center [152, 67] width 21 height 17
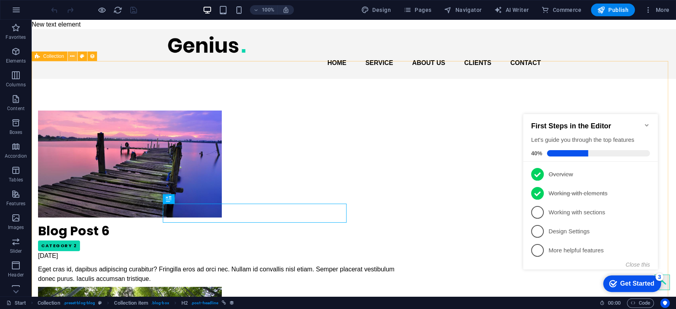
click at [69, 59] on button at bounding box center [73, 57] width 10 height 10
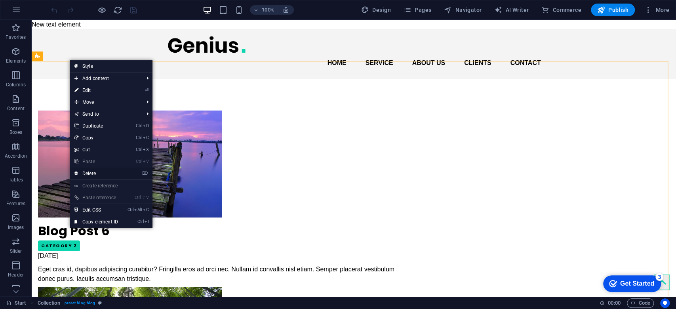
click at [110, 173] on link "⌦ Delete" at bounding box center [96, 174] width 53 height 12
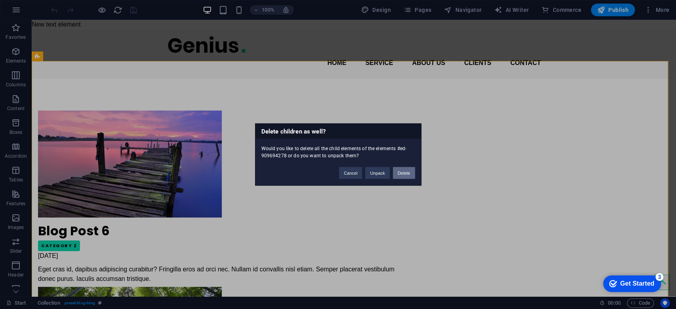
click at [406, 173] on button "Delete" at bounding box center [404, 173] width 22 height 12
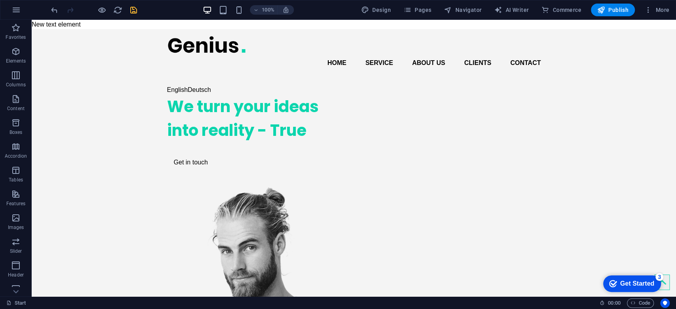
click at [129, 11] on icon "save" at bounding box center [133, 10] width 9 height 9
click at [118, 12] on icon "reload" at bounding box center [117, 10] width 9 height 9
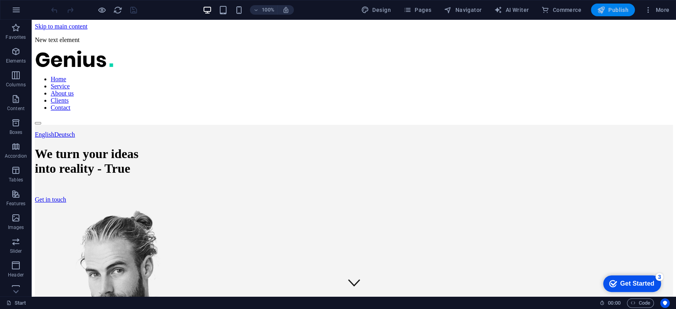
click at [611, 6] on span "Publish" at bounding box center [613, 10] width 31 height 8
